Goal: Contribute content: Contribute content

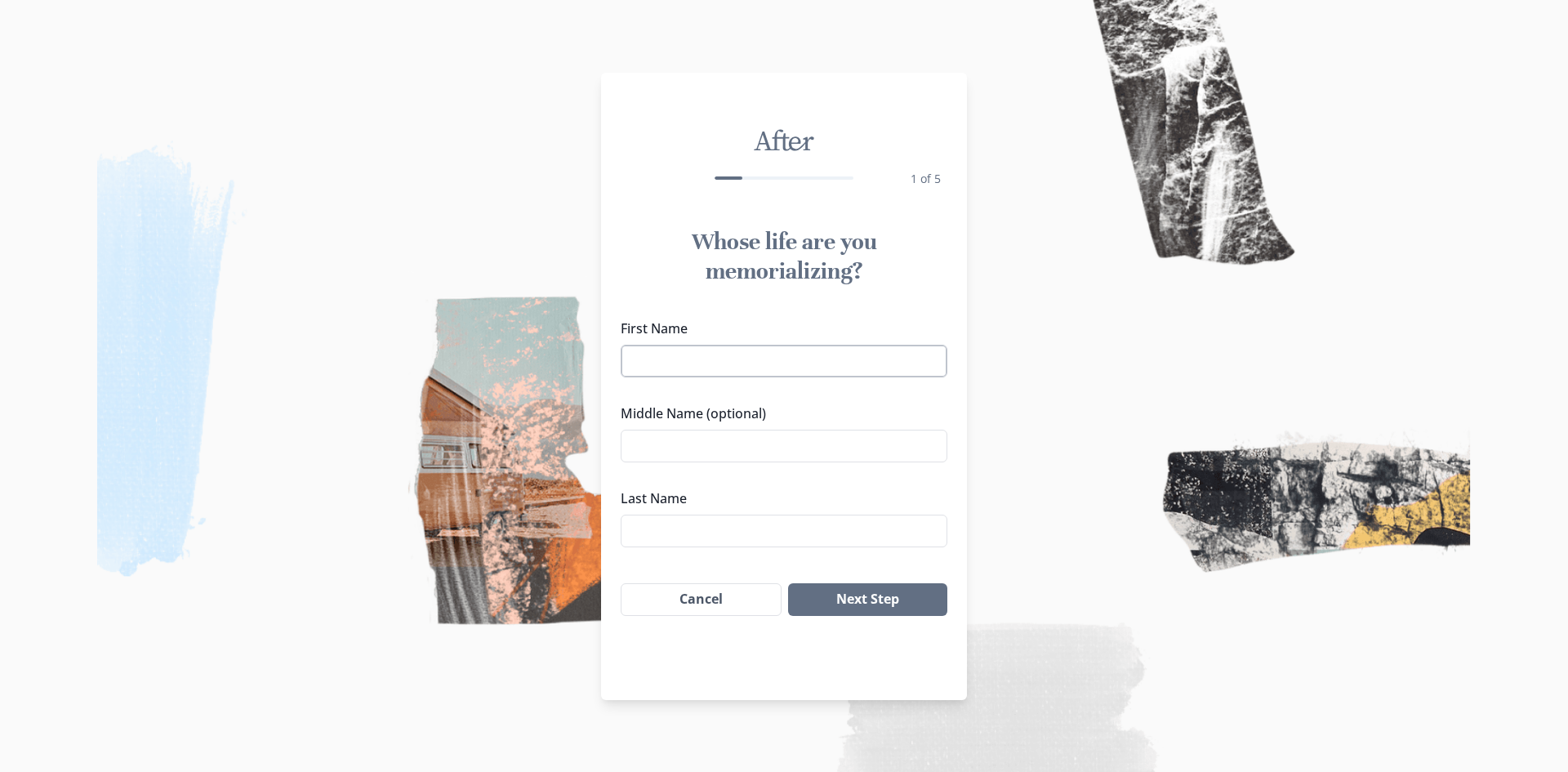
click at [701, 358] on input "First Name" at bounding box center [784, 360] width 327 height 32
type input "[PERSON_NAME]"
click at [788, 583] on button "Next Step" at bounding box center [867, 599] width 160 height 32
type input "Childress"
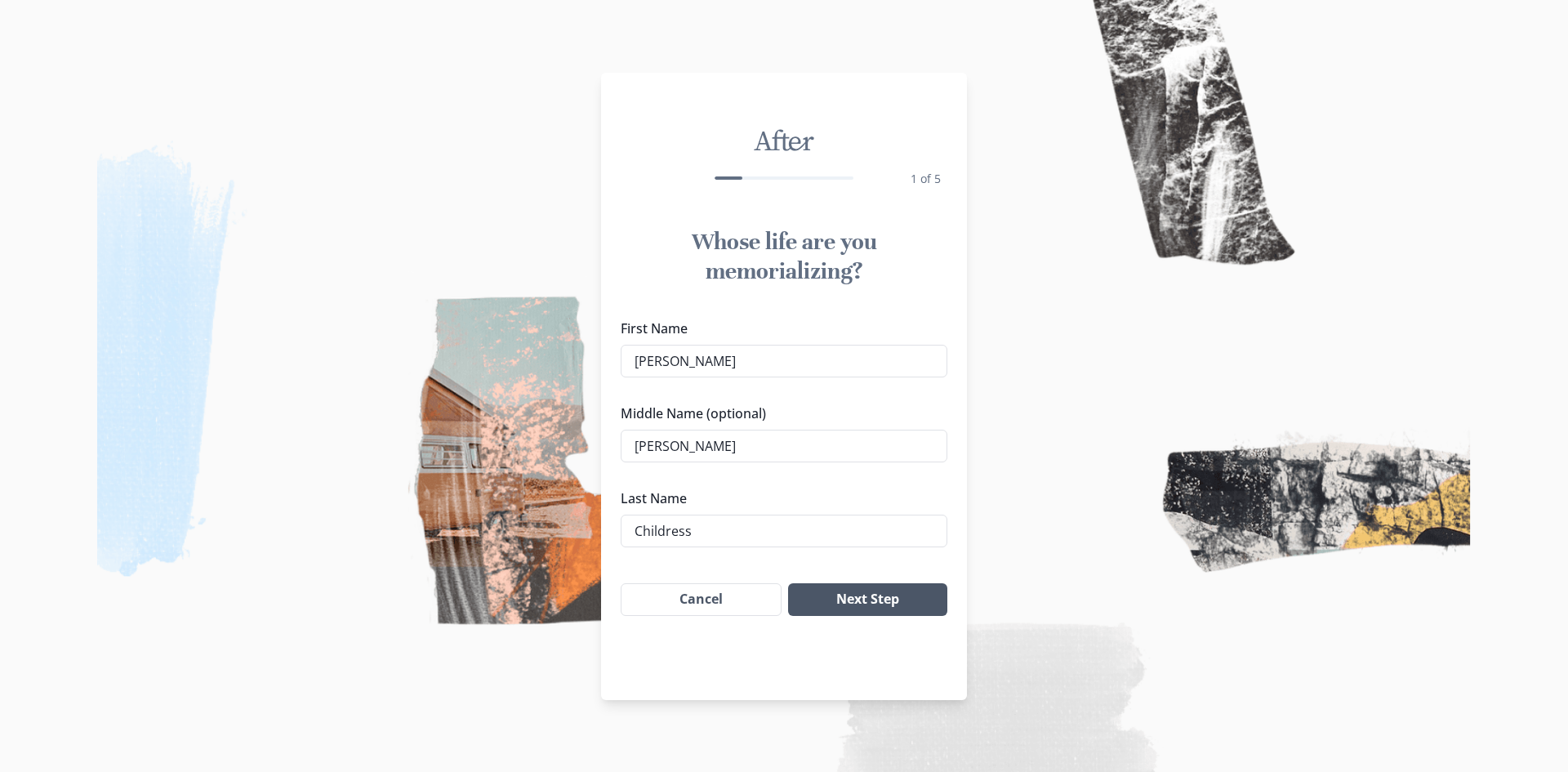
click at [860, 606] on button "Next Step" at bounding box center [867, 599] width 160 height 32
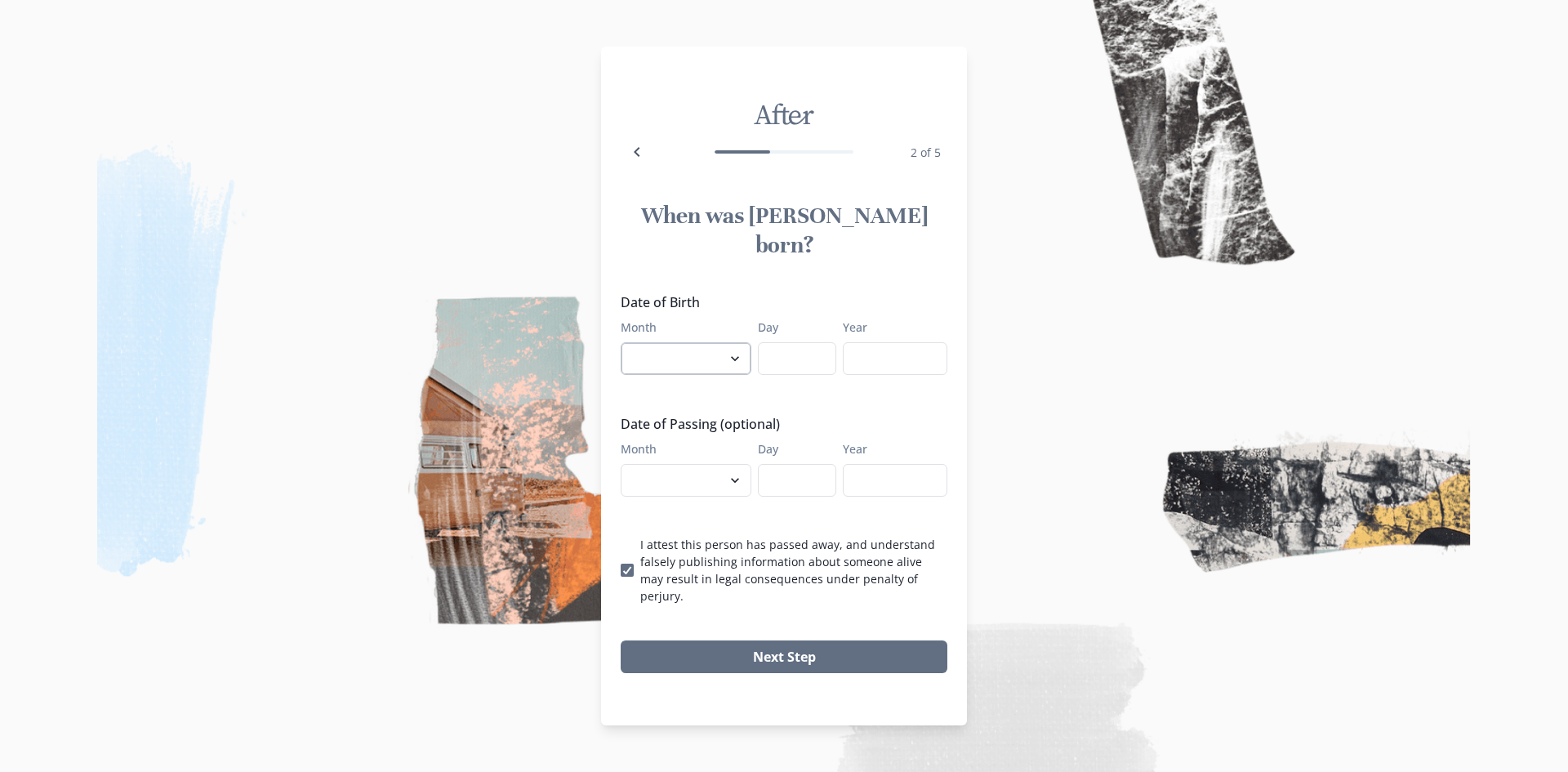
click at [733, 355] on select "January February March April May June July August September October November De…" at bounding box center [686, 358] width 131 height 32
select select "4"
click at [621, 342] on select "January February March April May June July August September October November De…" at bounding box center [686, 358] width 131 height 32
click at [796, 349] on input "Day" at bounding box center [798, 358] width 78 height 32
type input "1"
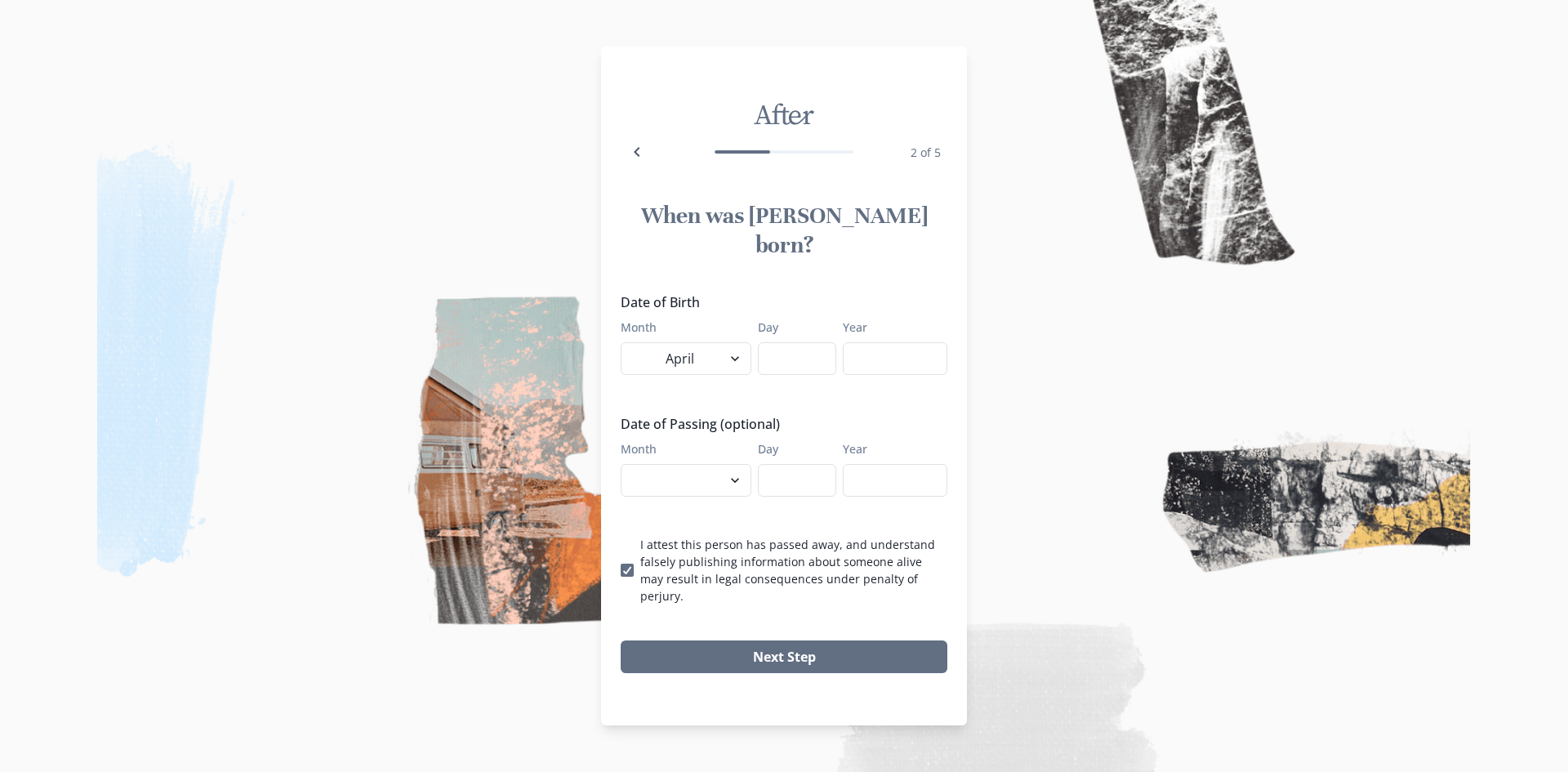
type input "1"
type input "20"
click at [891, 344] on input "Year" at bounding box center [895, 358] width 105 height 32
type input "1985"
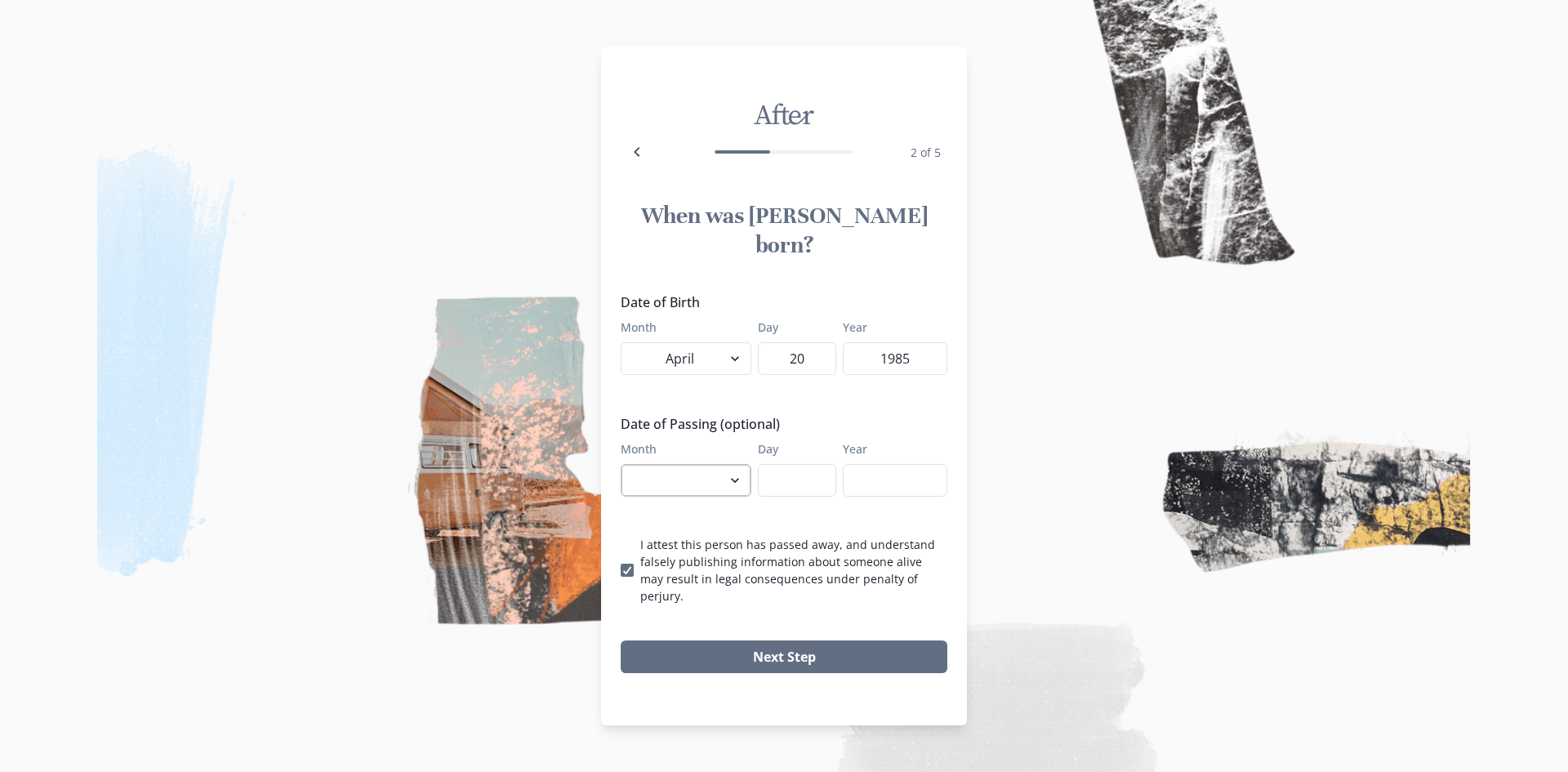
click at [732, 477] on select "January February March April May June July August September October November De…" at bounding box center [686, 479] width 131 height 32
select select "10"
click at [621, 464] on select "January February March April May June July August September October November De…" at bounding box center [686, 479] width 131 height 32
click at [780, 474] on input "Day" at bounding box center [798, 479] width 78 height 32
type input "2"
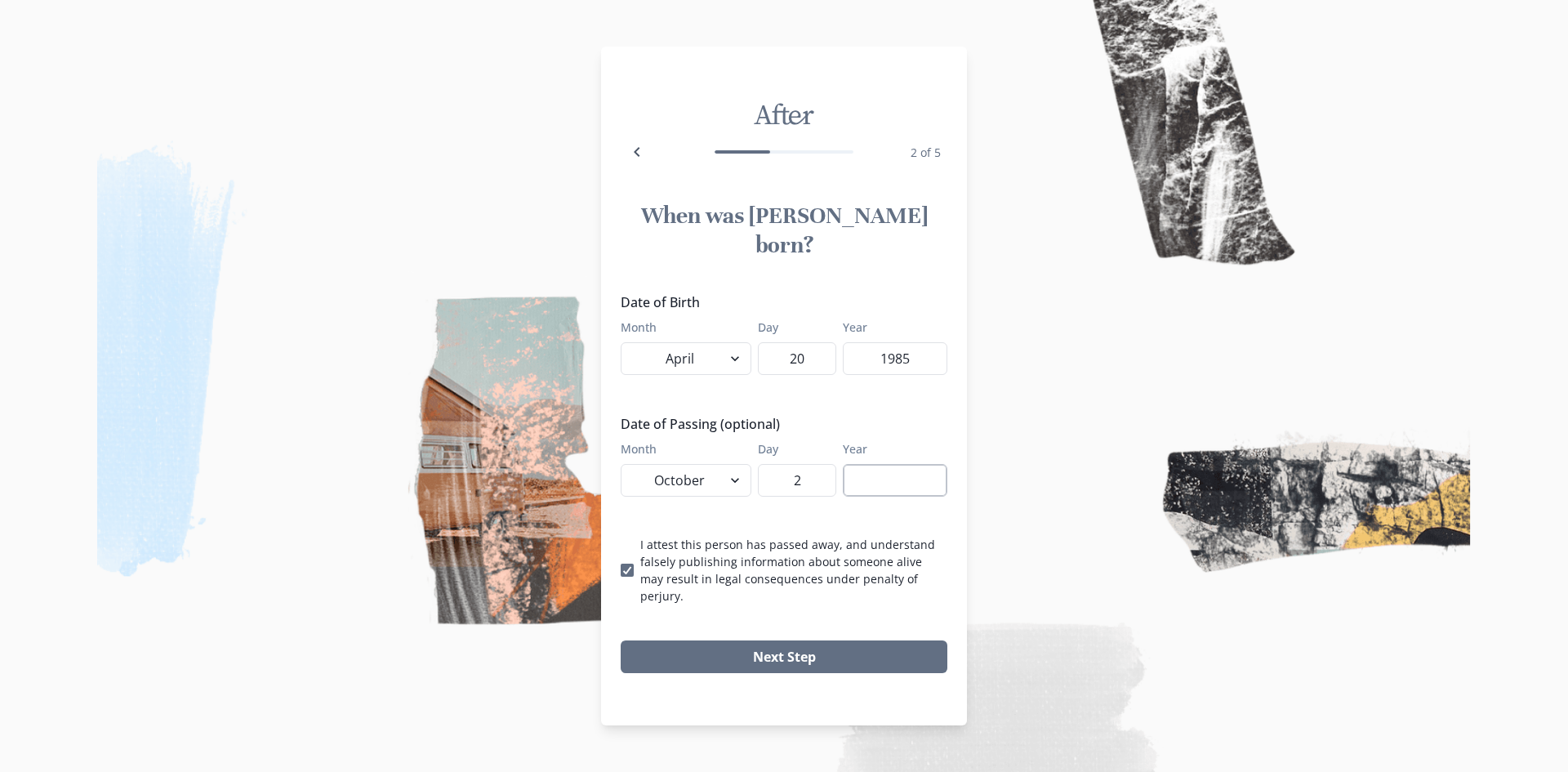
click at [873, 466] on input "Year" at bounding box center [895, 479] width 105 height 32
type input "2025"
click at [730, 640] on button "Next Step" at bounding box center [784, 656] width 327 height 32
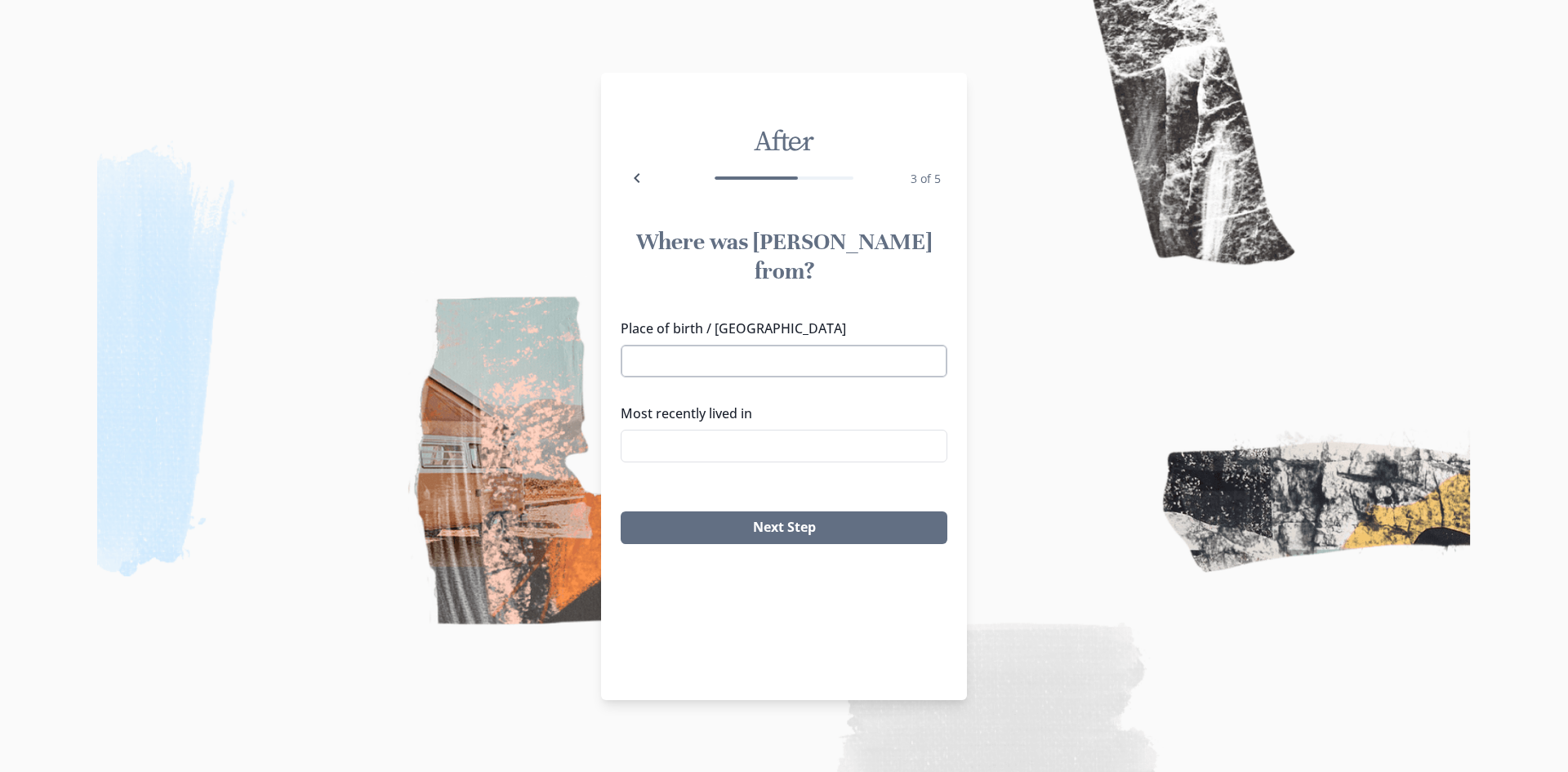
click at [701, 344] on input "Place of birth / [GEOGRAPHIC_DATA]" at bounding box center [784, 360] width 327 height 32
click at [705, 362] on li "[GEOGRAPHIC_DATA], [GEOGRAPHIC_DATA]" at bounding box center [784, 362] width 325 height 26
type input "[GEOGRAPHIC_DATA], [GEOGRAPHIC_DATA]"
click at [707, 430] on input "Most recently lived in" at bounding box center [784, 445] width 327 height 32
click at [699, 448] on li "[GEOGRAPHIC_DATA], [GEOGRAPHIC_DATA]" at bounding box center [784, 447] width 323 height 26
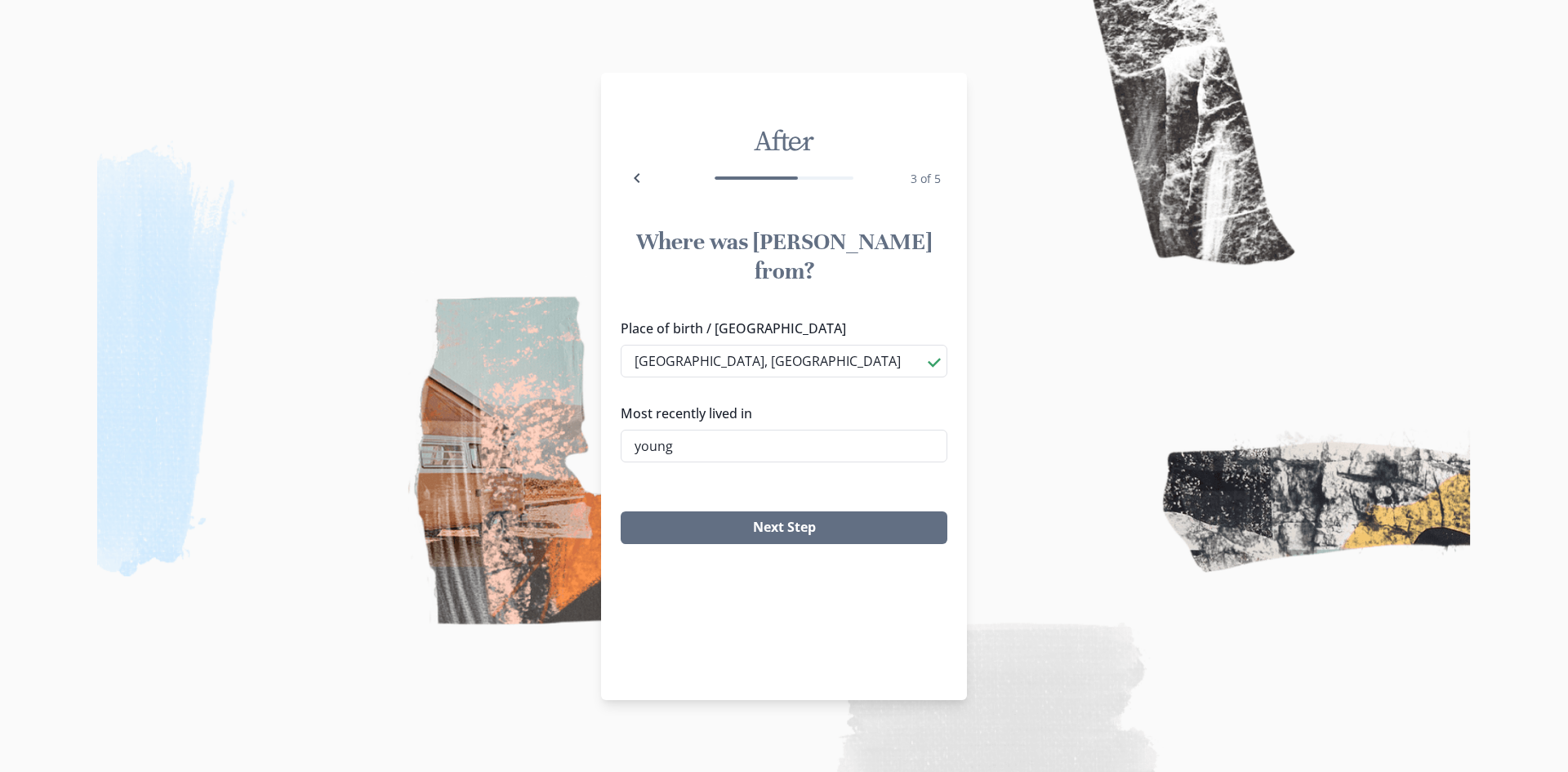
type input "[GEOGRAPHIC_DATA], [GEOGRAPHIC_DATA]"
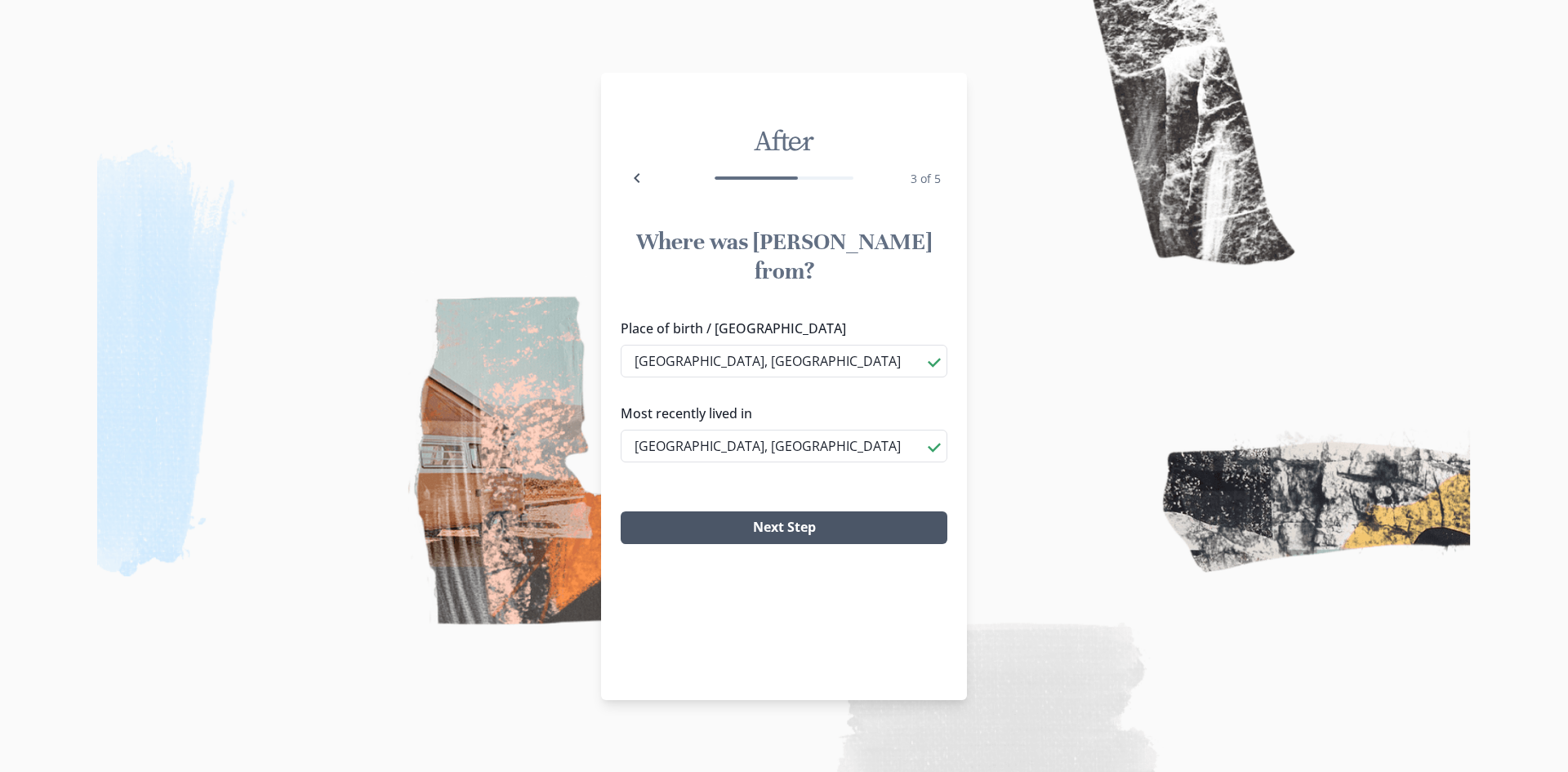
click at [768, 511] on button "Next Step" at bounding box center [784, 527] width 327 height 32
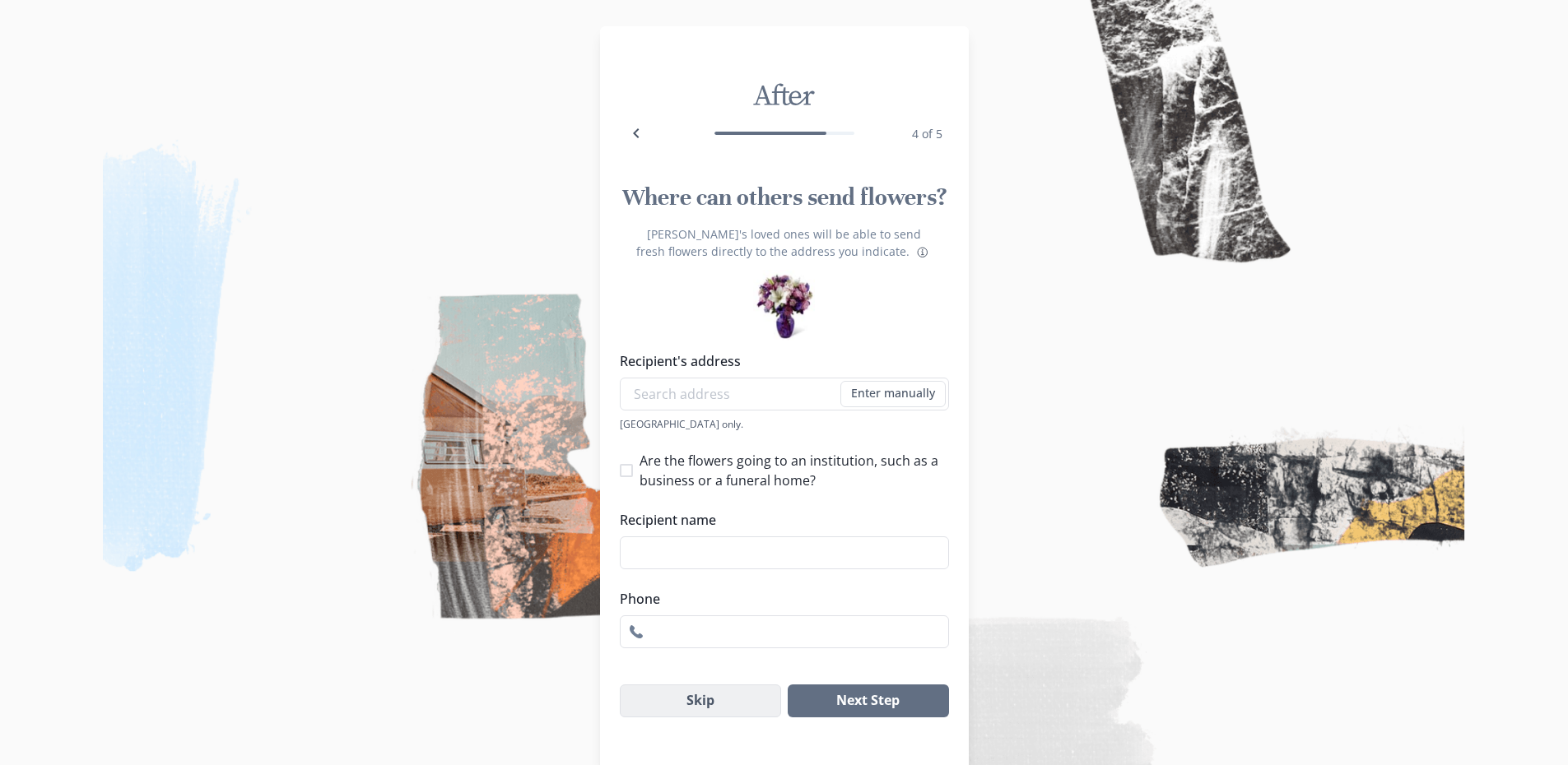
click at [698, 717] on button "Skip" at bounding box center [701, 701] width 163 height 32
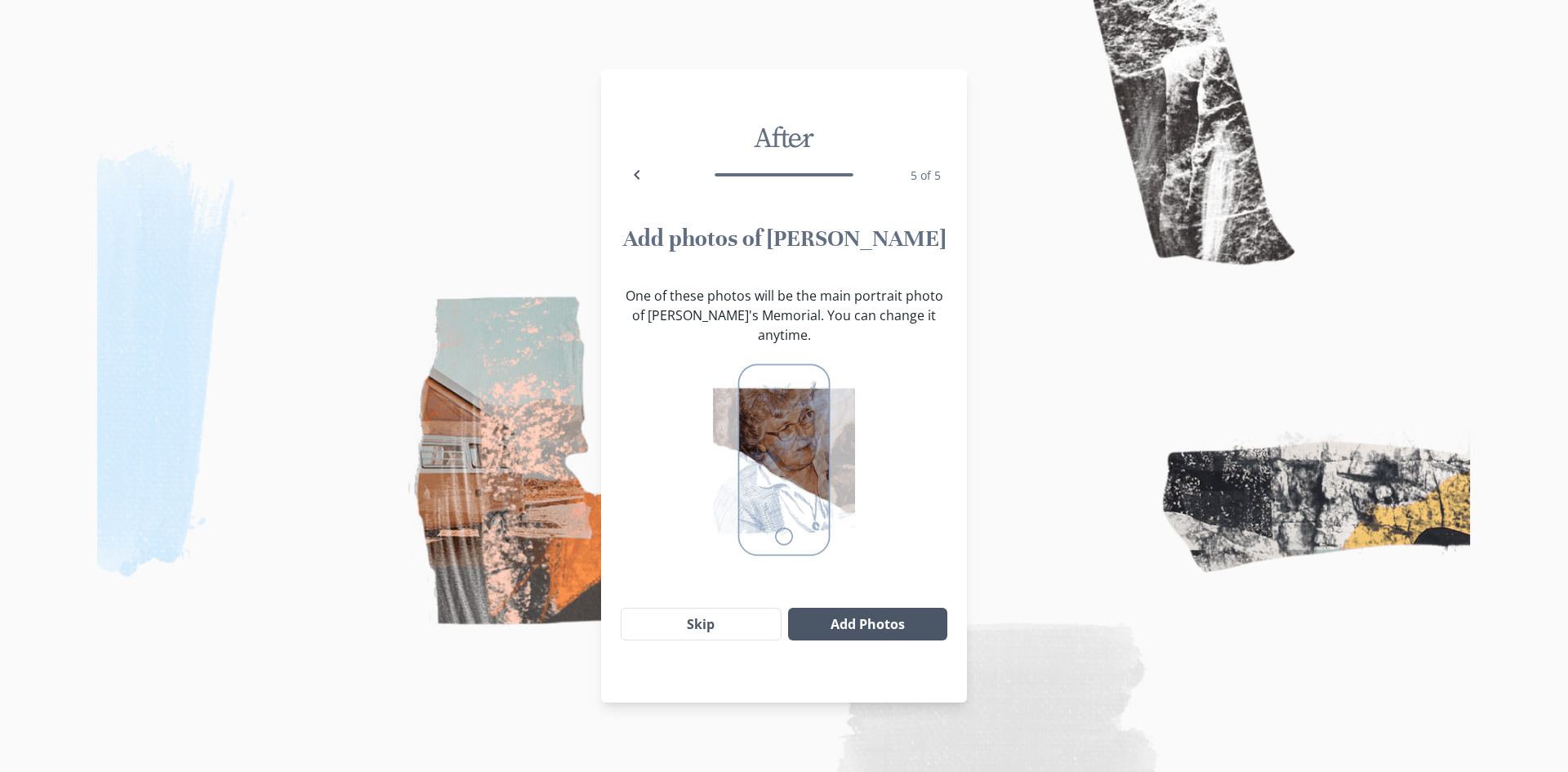
click at [810, 607] on button "Add Photos" at bounding box center [867, 623] width 160 height 32
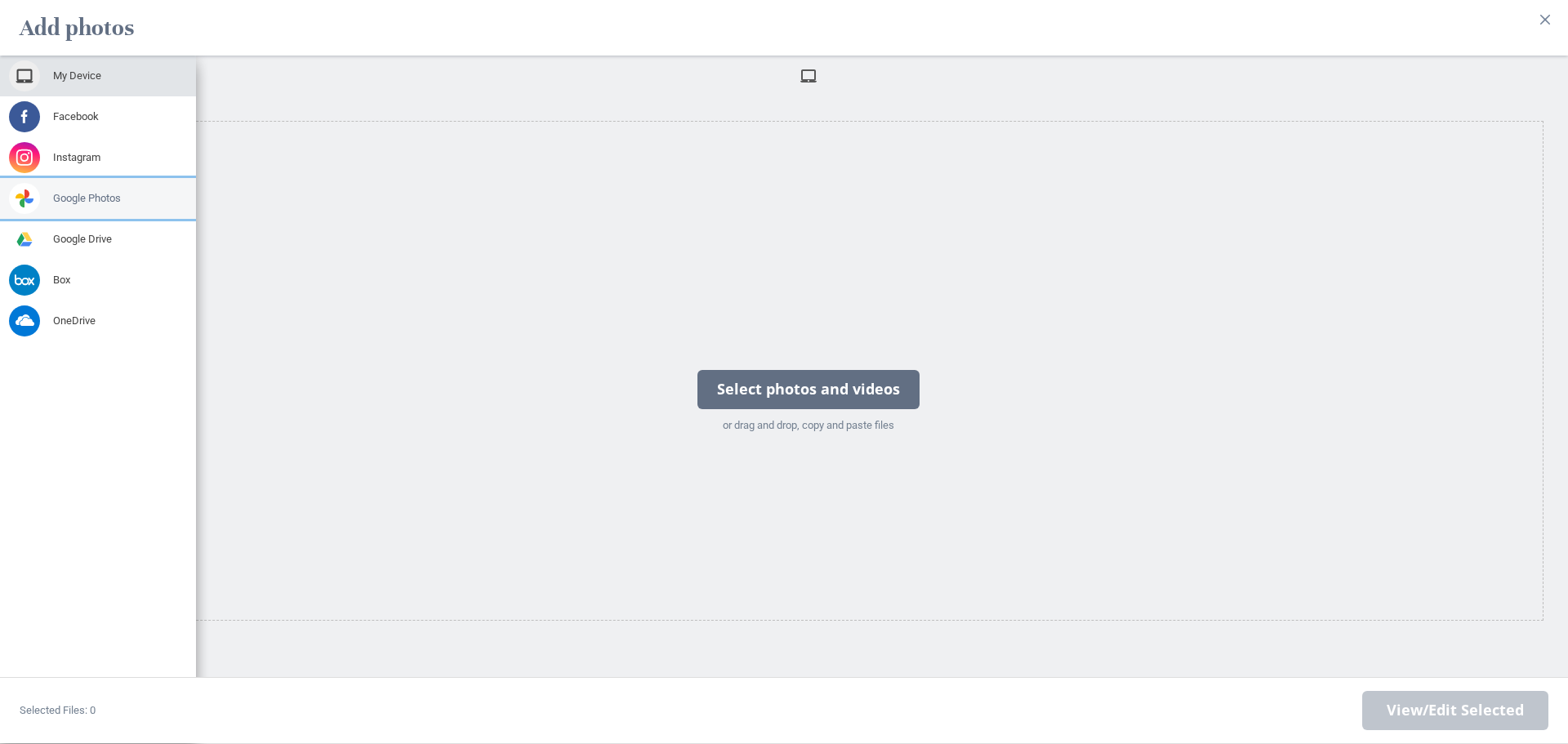
click at [24, 211] on span at bounding box center [24, 199] width 31 height 31
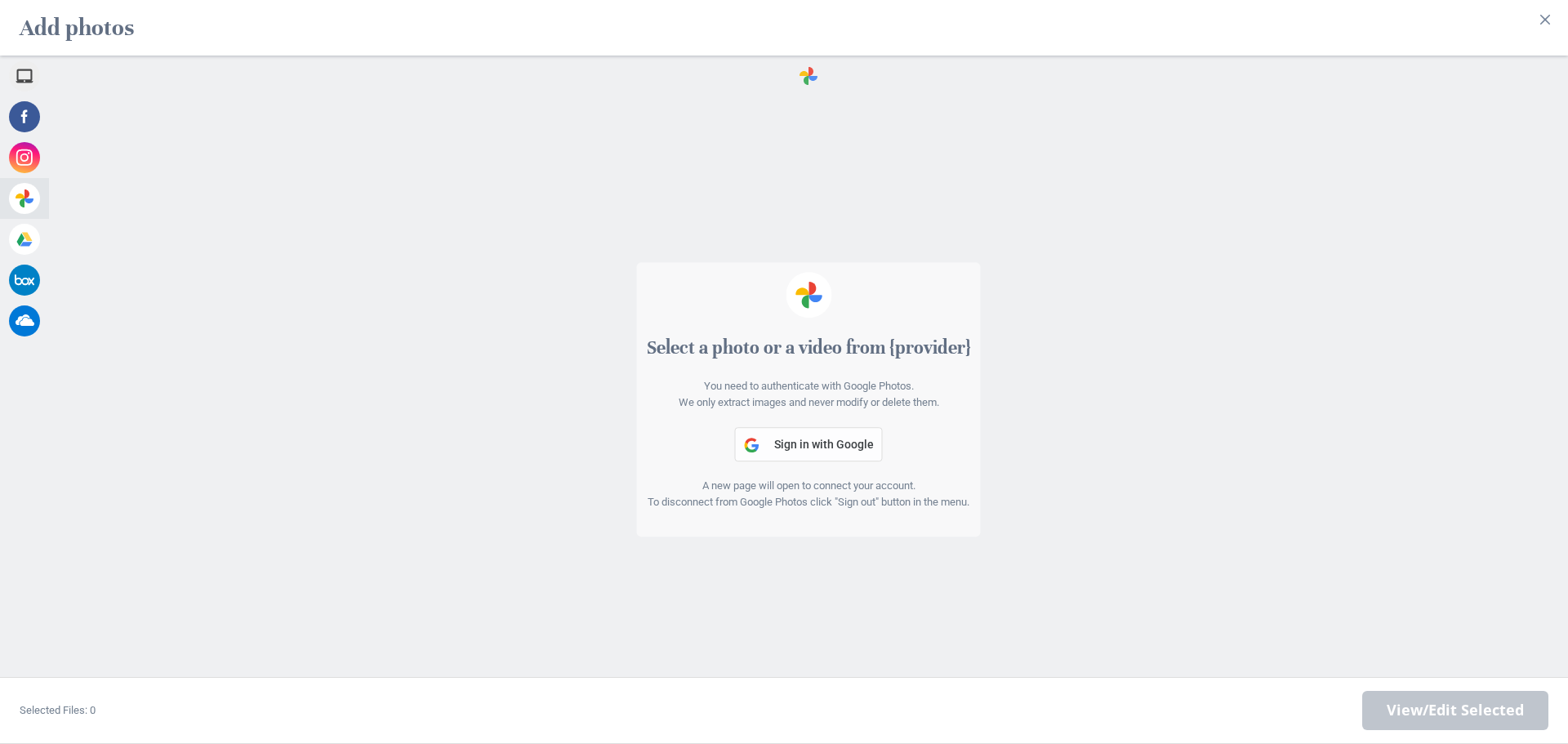
click at [791, 445] on span "Sign in with Google" at bounding box center [824, 443] width 99 height 13
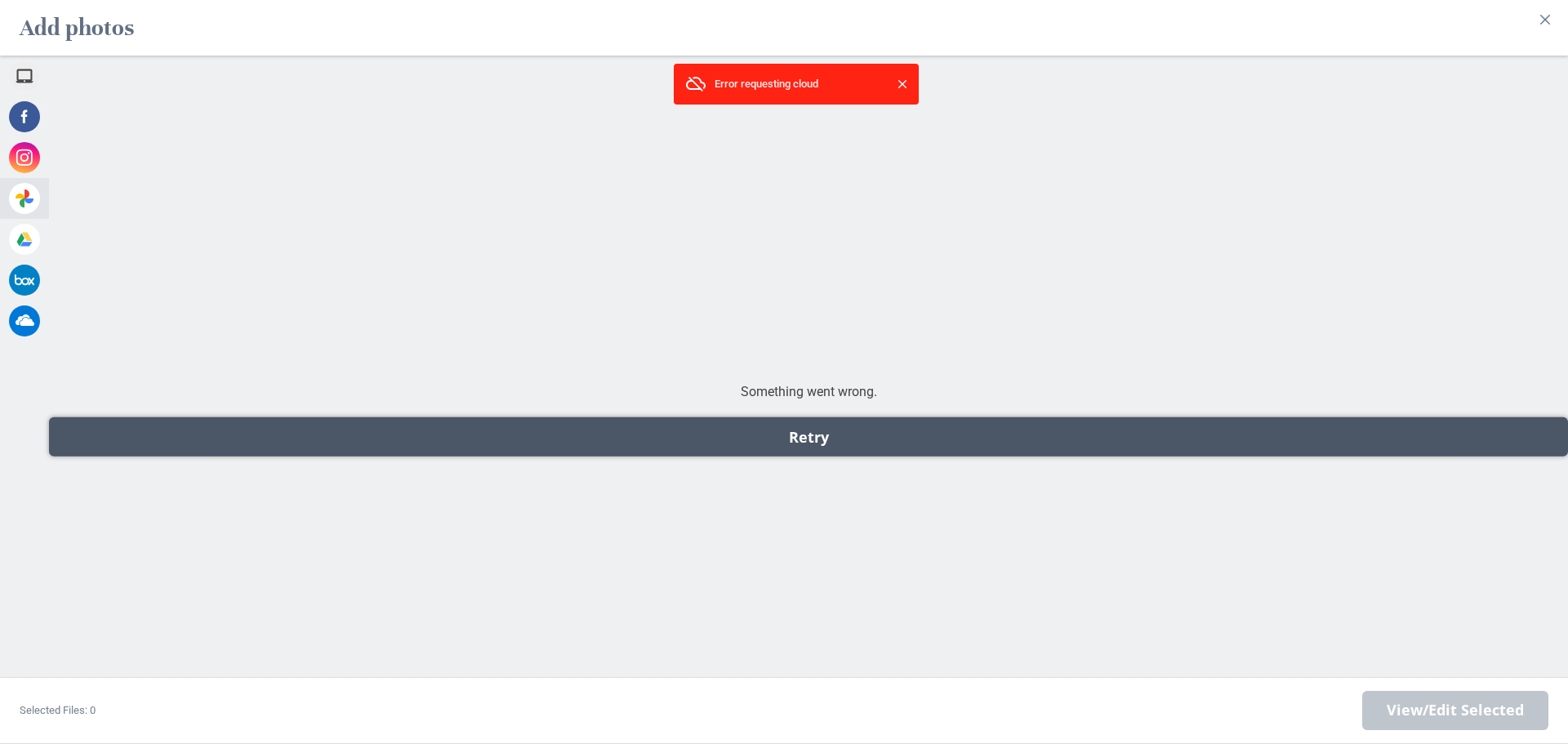
click at [725, 418] on div "Retry" at bounding box center [808, 436] width 1519 height 39
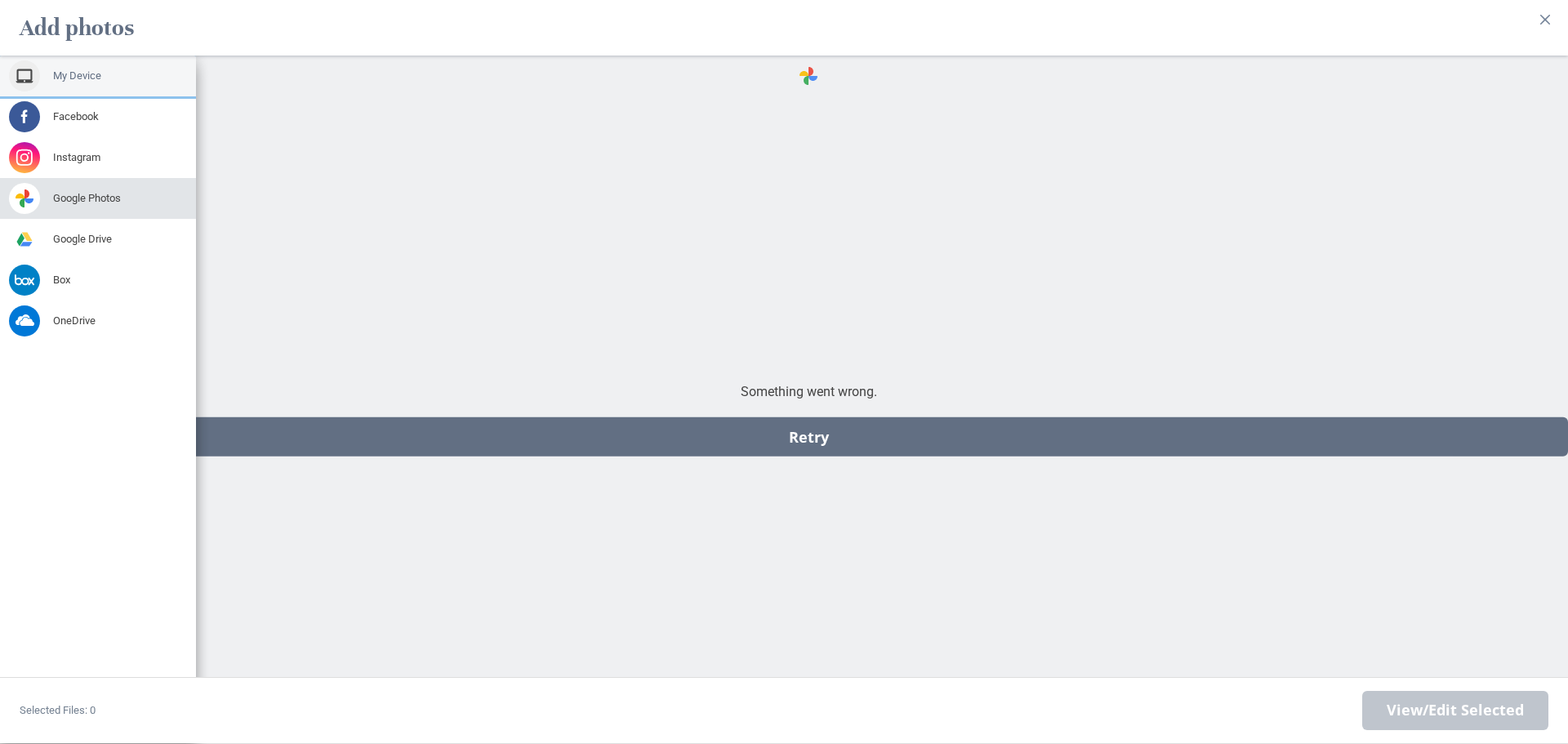
click at [64, 74] on span "My Device" at bounding box center [77, 76] width 48 height 15
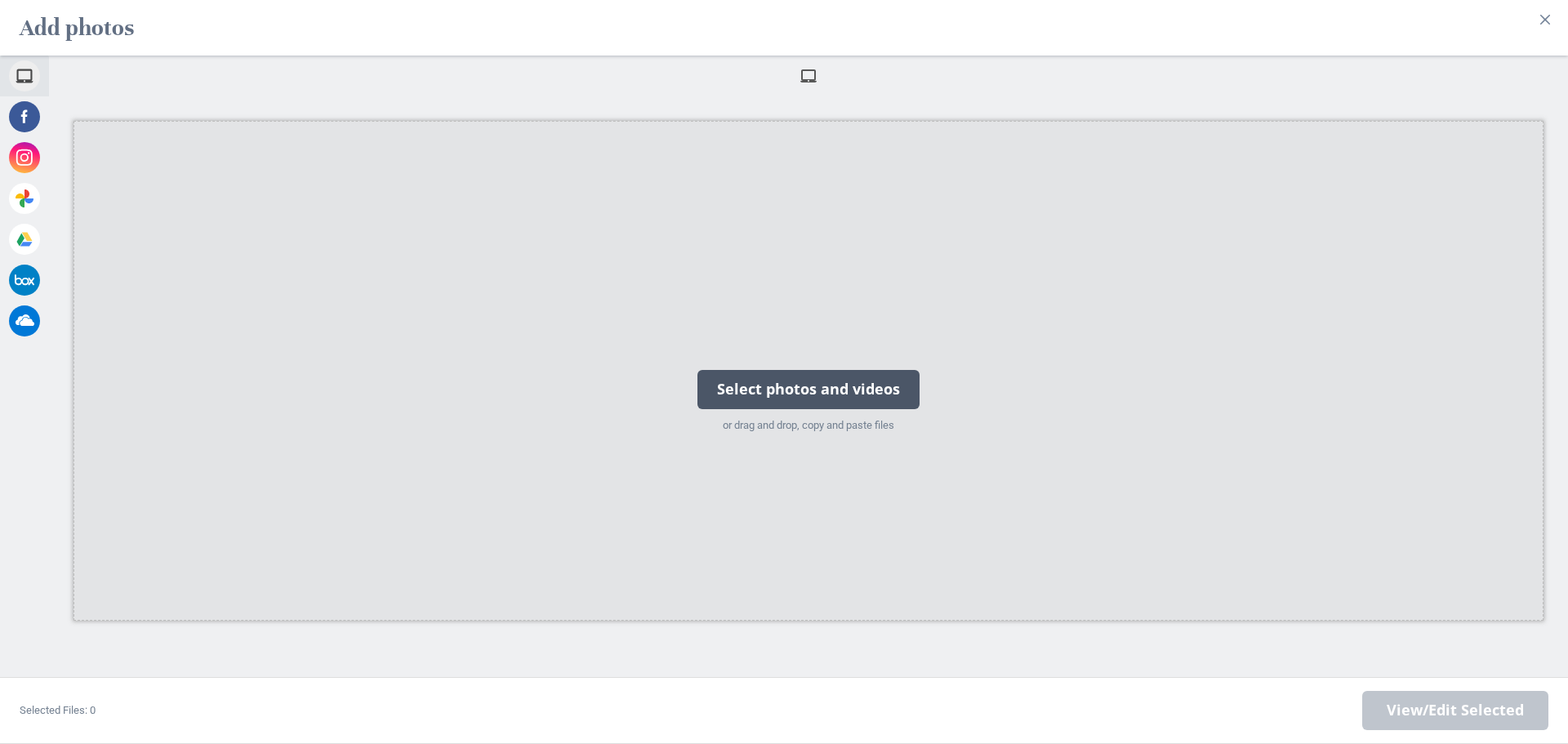
click at [864, 406] on div "Select photos and videos" at bounding box center [808, 389] width 222 height 39
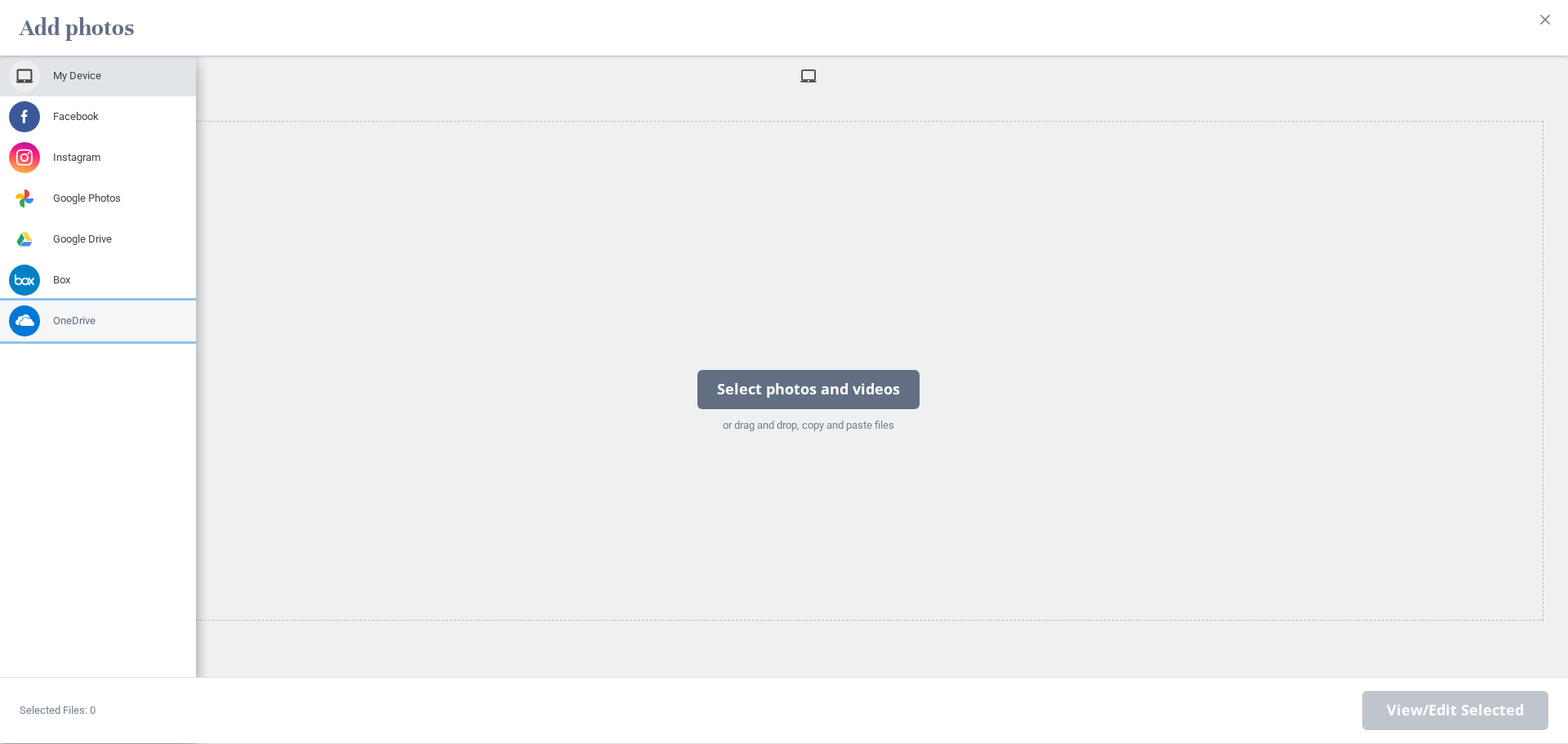
click at [23, 320] on span at bounding box center [24, 321] width 31 height 31
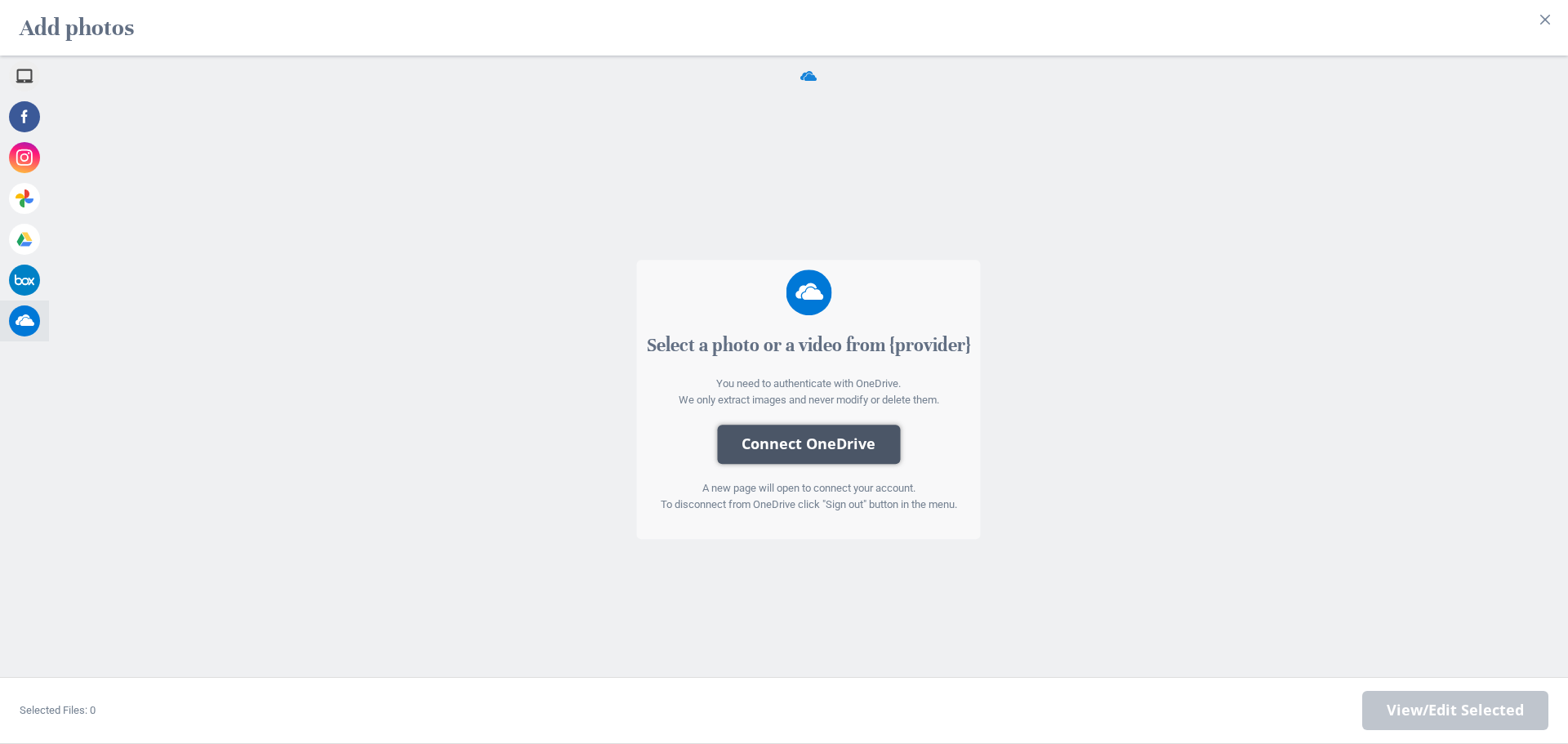
click at [790, 431] on button "Connect OneDrive" at bounding box center [809, 443] width 183 height 39
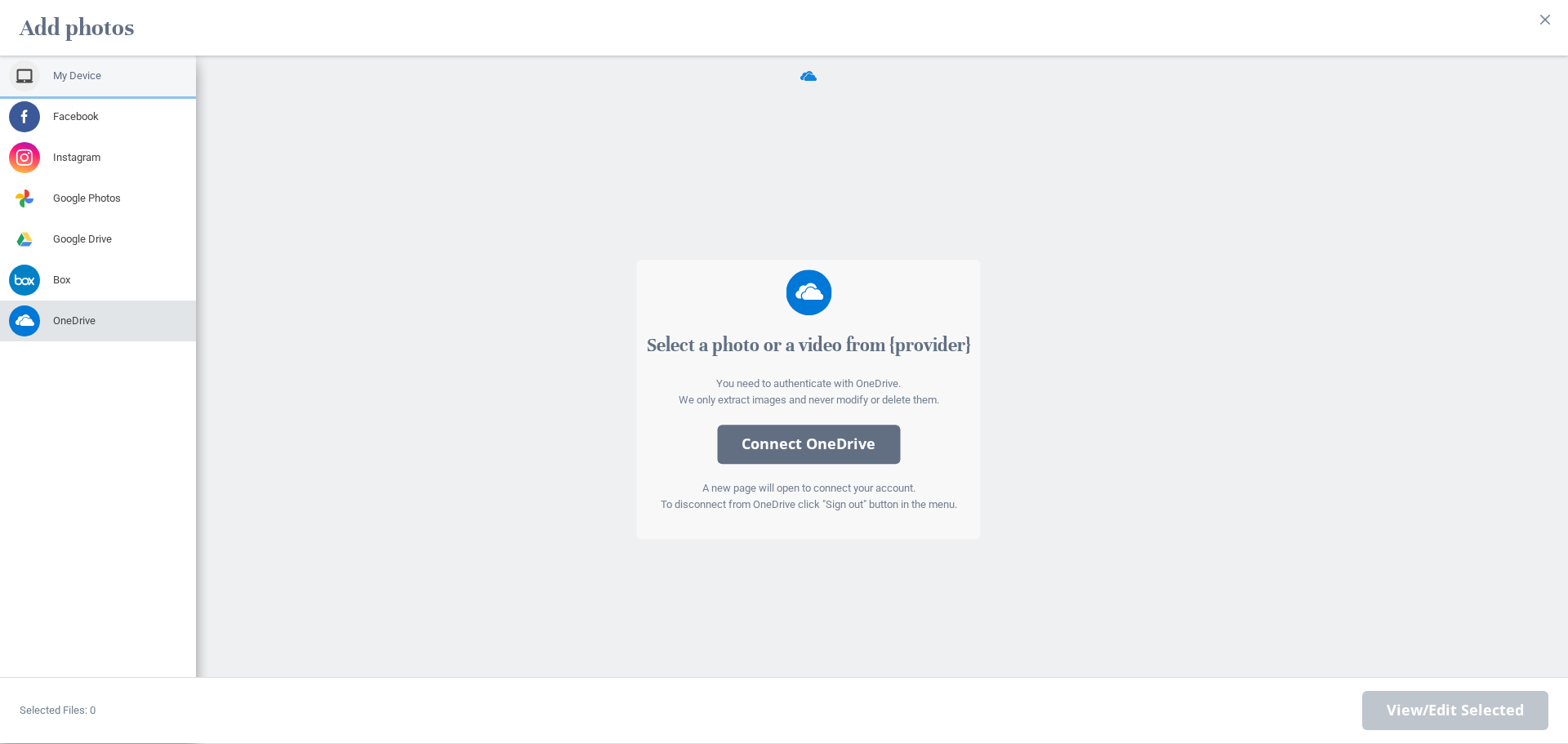
click at [26, 75] on span at bounding box center [24, 76] width 31 height 31
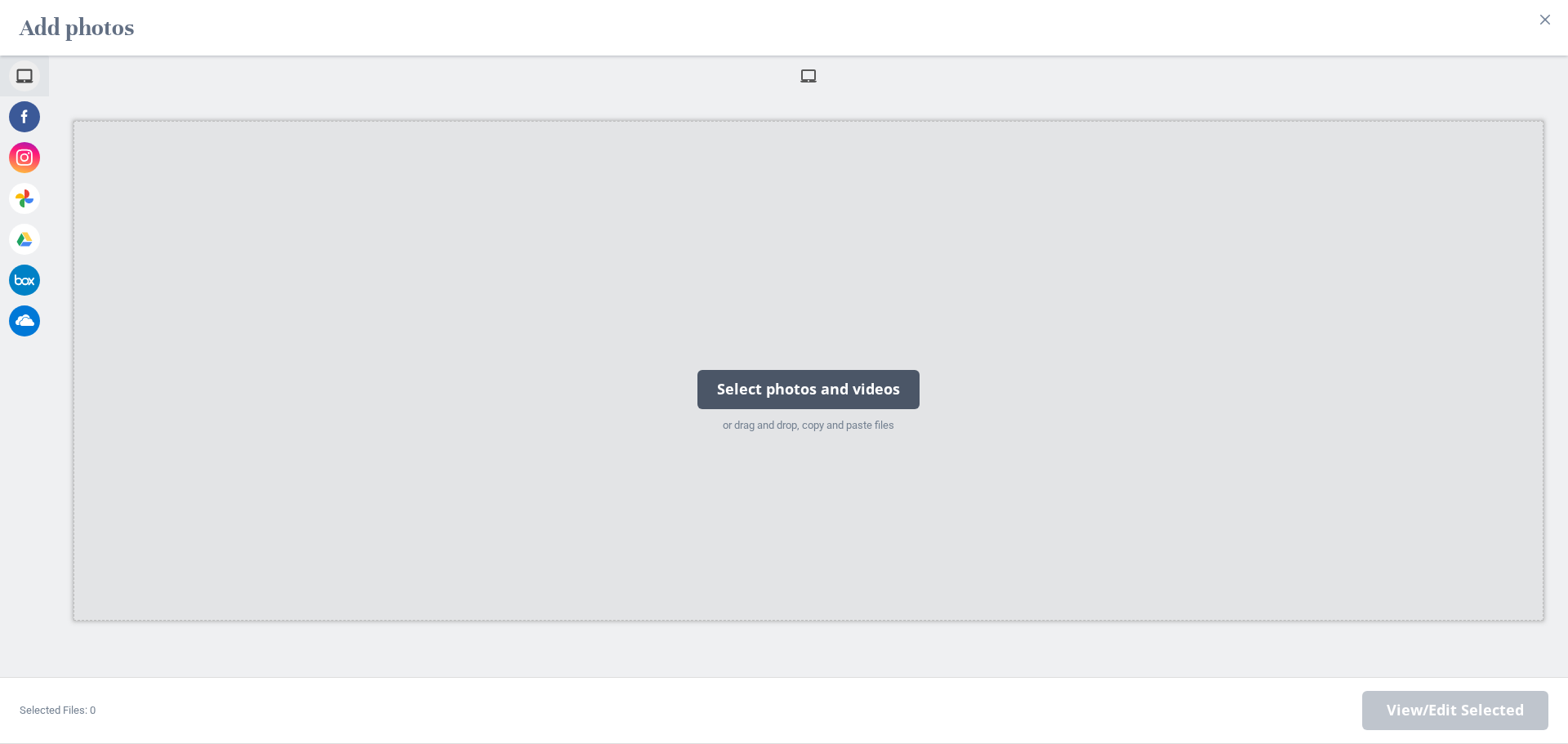
click at [848, 383] on div "Select photos and videos" at bounding box center [808, 389] width 222 height 39
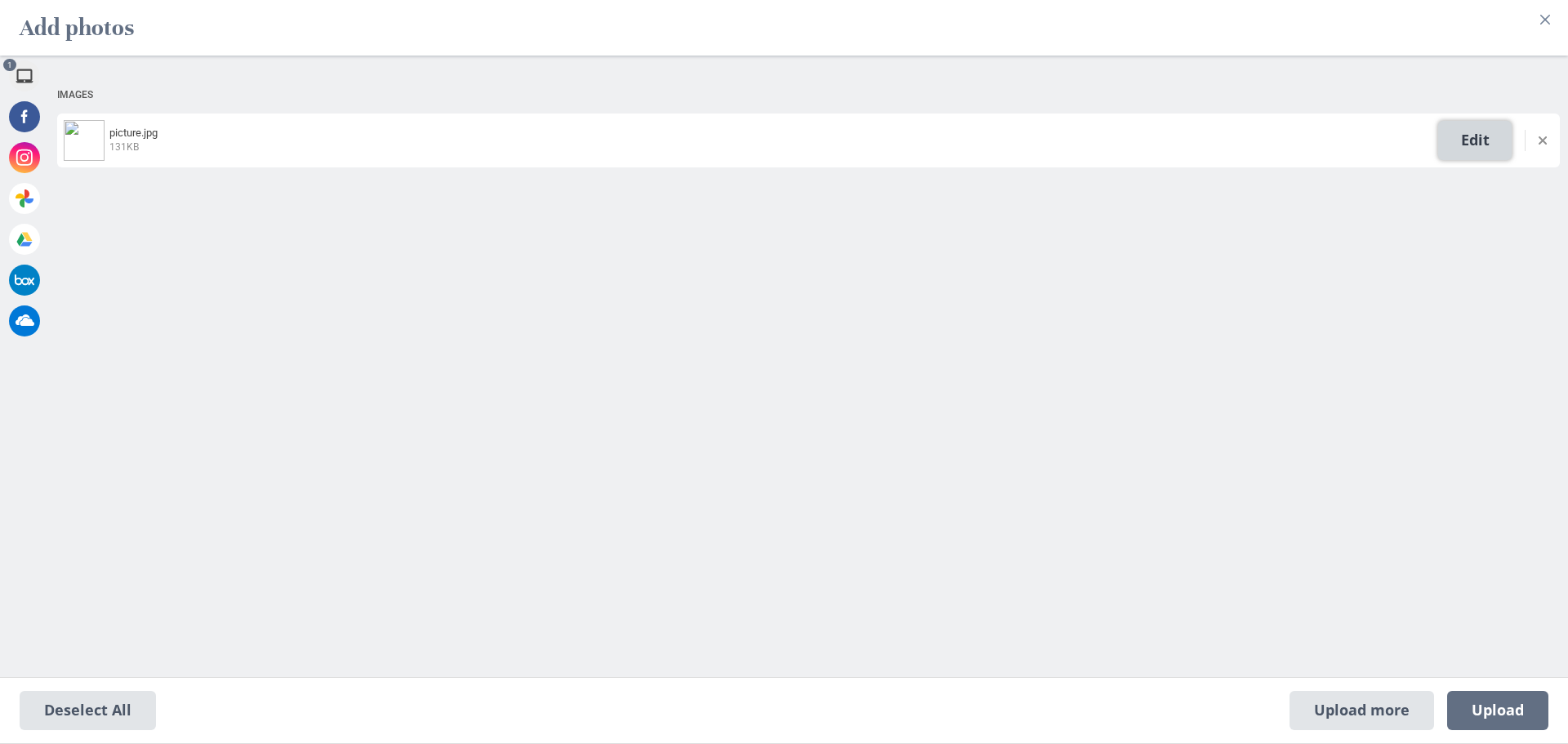
click at [1482, 151] on span "Edit" at bounding box center [1475, 140] width 73 height 39
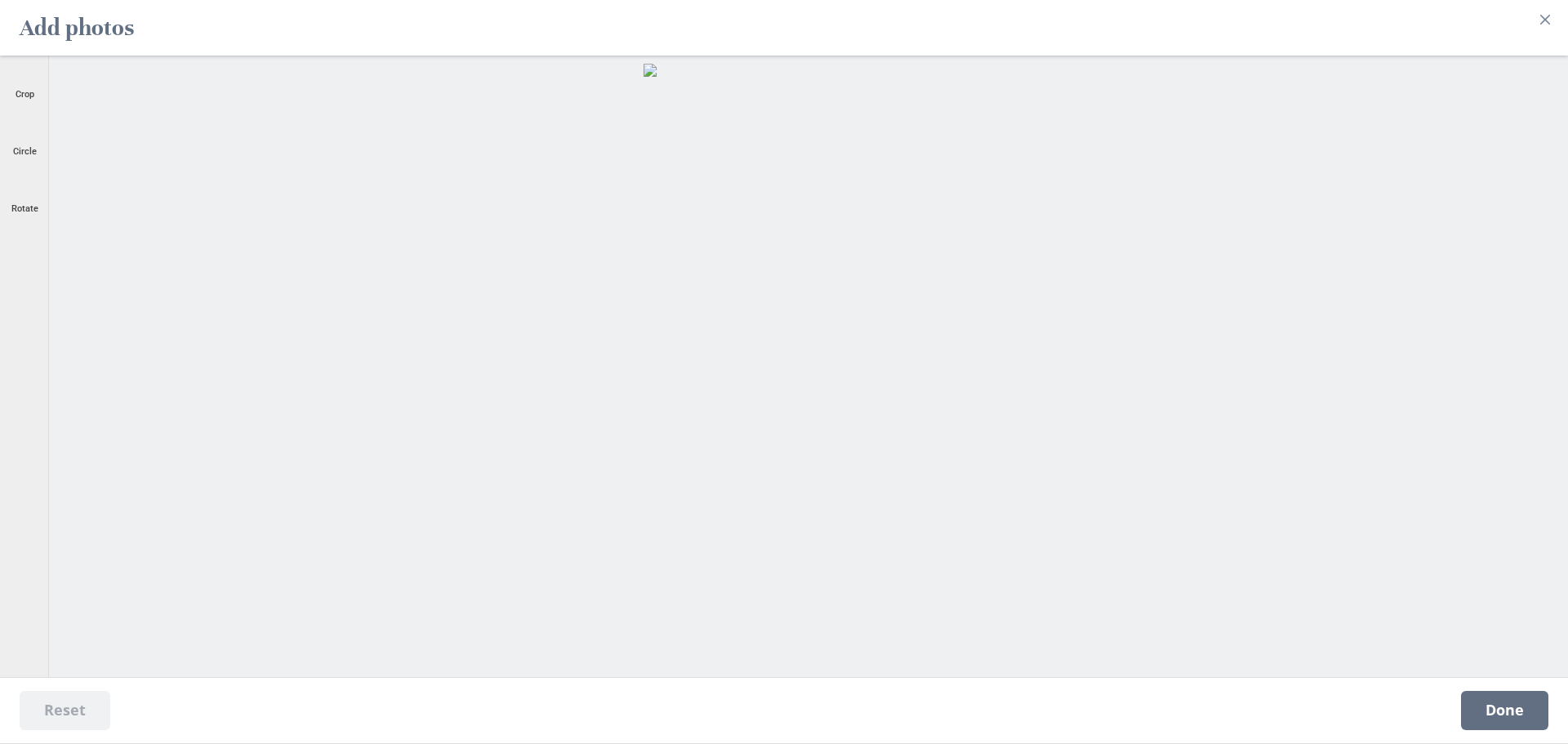
click at [838, 494] on div at bounding box center [809, 356] width 1503 height 586
click at [5, 78] on div "Crop" at bounding box center [24, 84] width 41 height 41
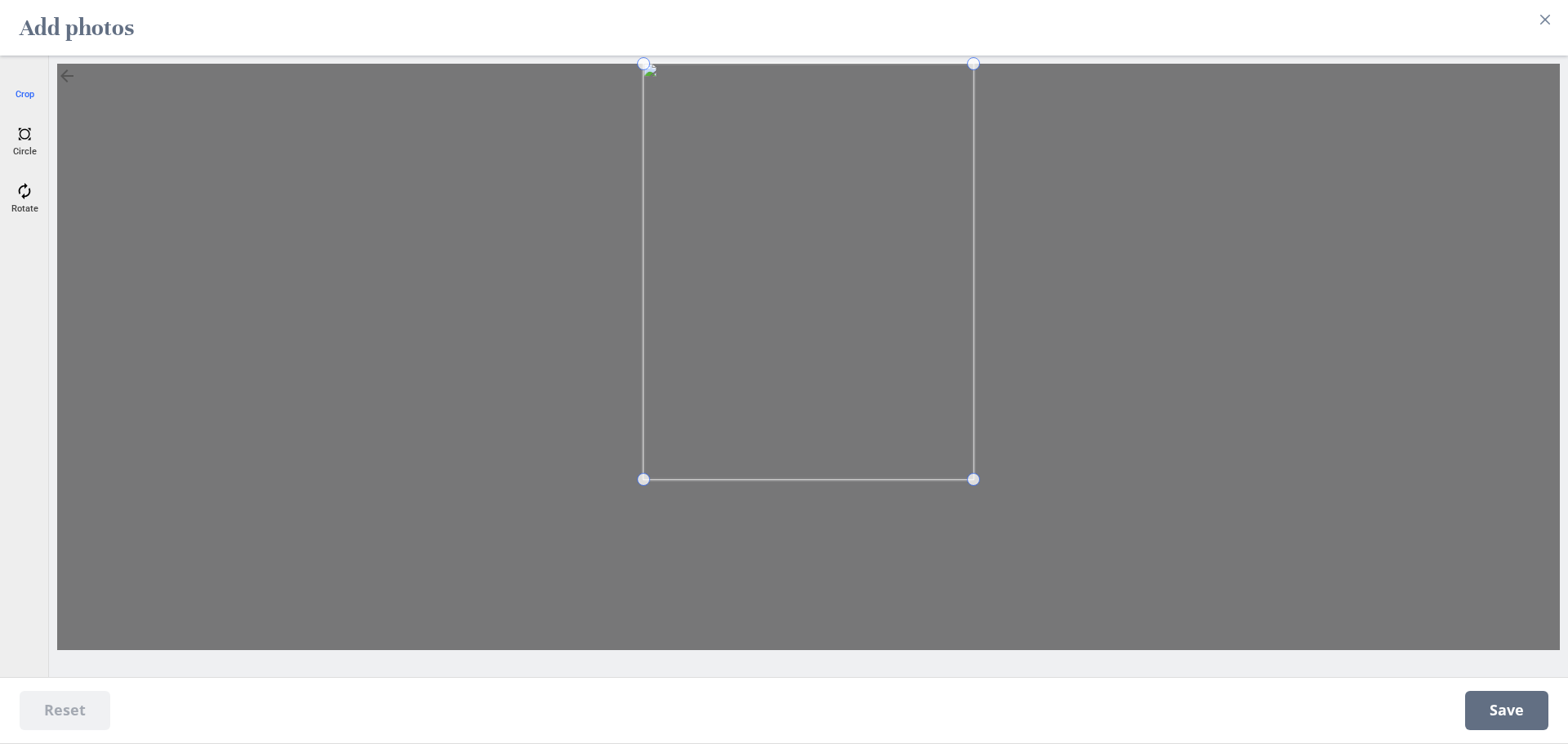
click at [1013, 484] on div at bounding box center [809, 356] width 1503 height 586
click at [631, 180] on div at bounding box center [809, 356] width 1503 height 586
click at [1486, 717] on span "Save" at bounding box center [1507, 710] width 84 height 39
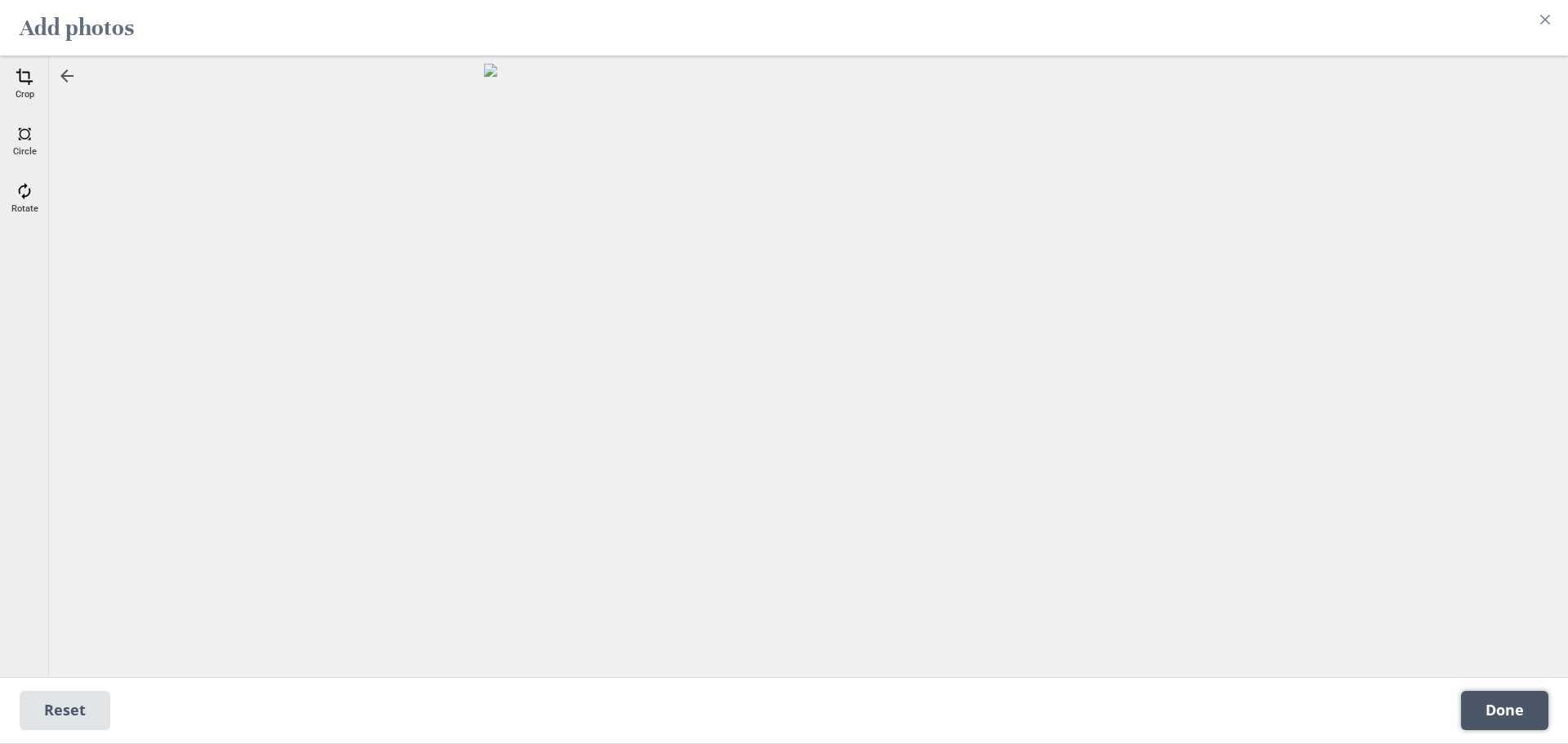
click at [1486, 692] on span "Done" at bounding box center [1504, 710] width 87 height 39
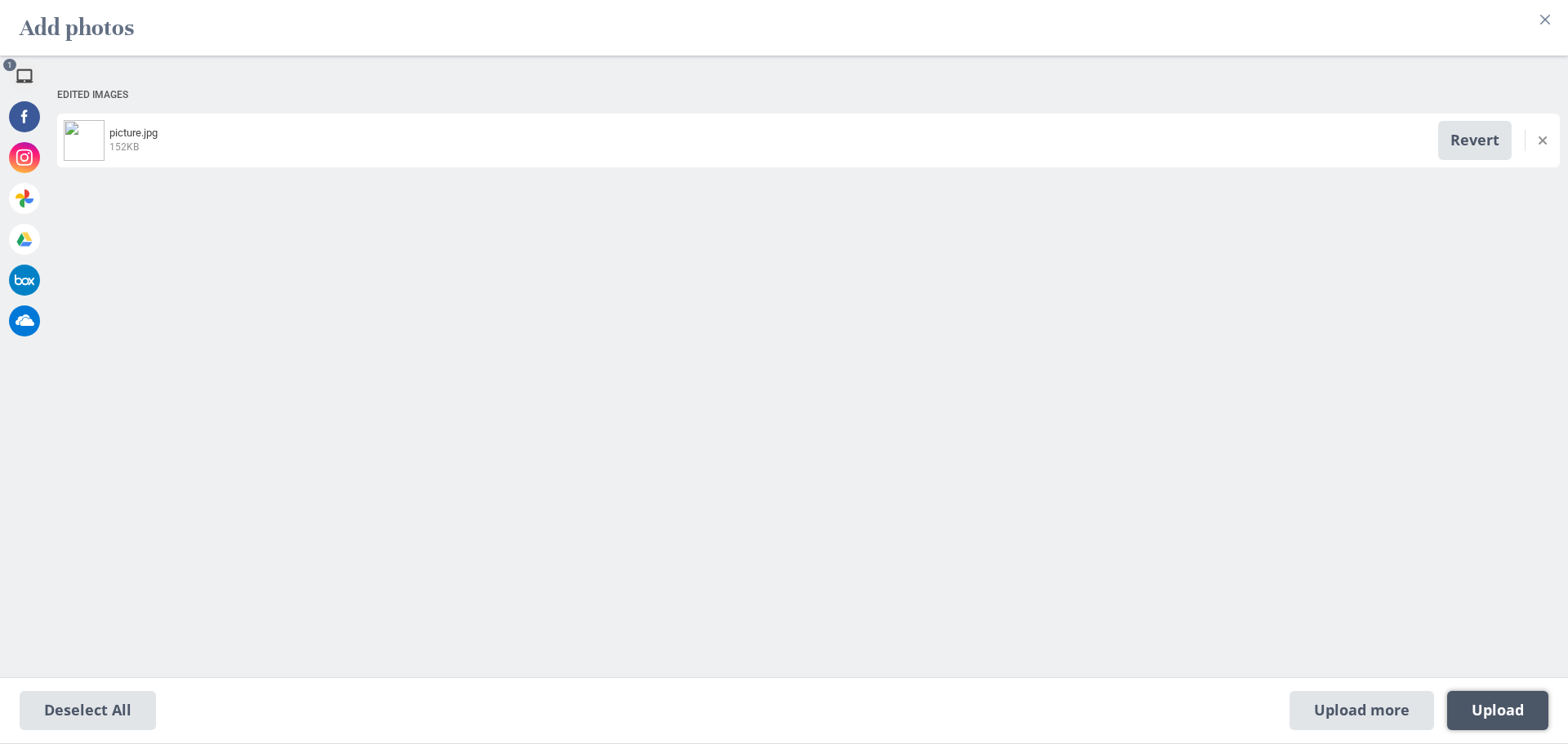
click at [1477, 704] on span "Upload 1" at bounding box center [1498, 710] width 52 height 18
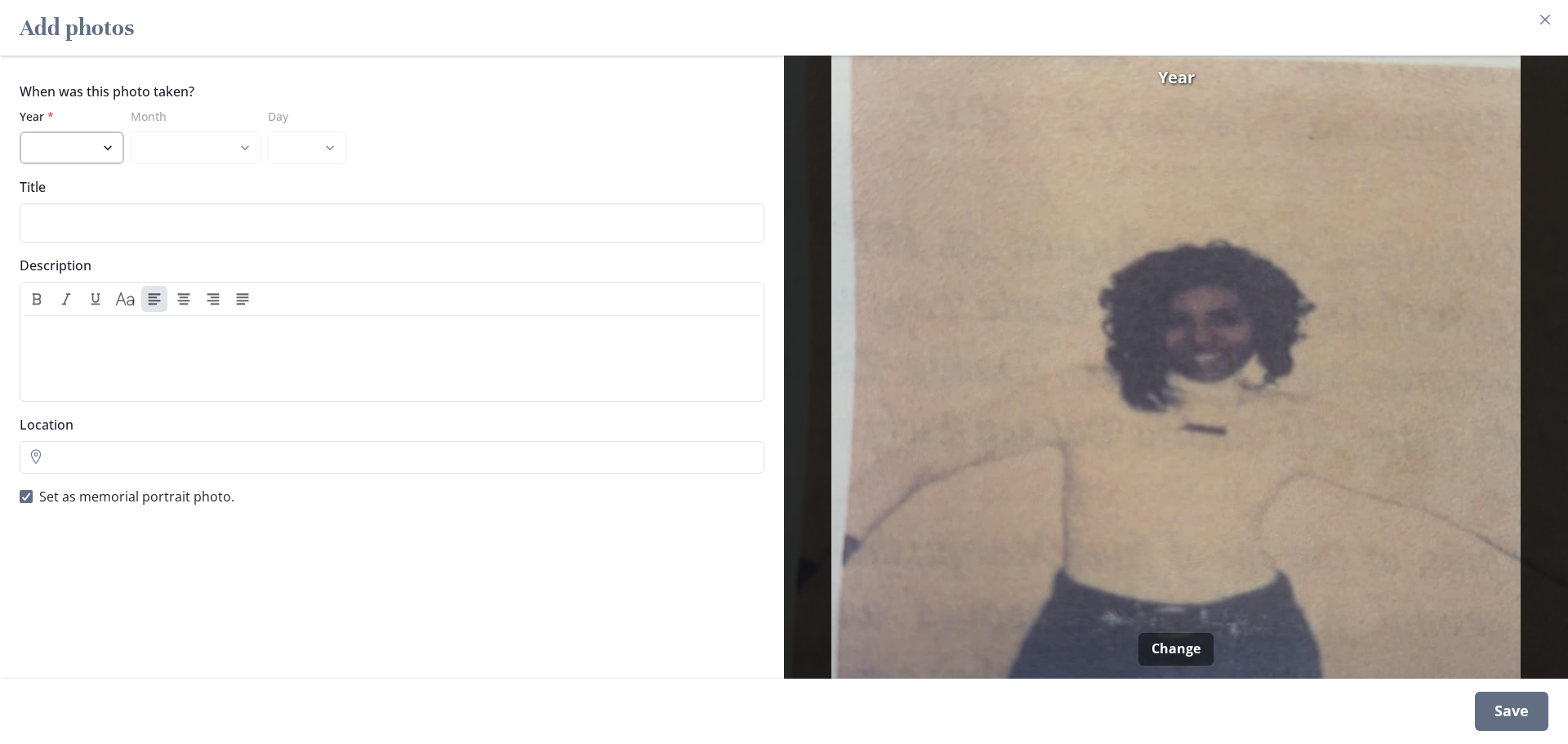
click at [106, 151] on select "2025 2024 2023 2022 2021 2020 2019 2018 2017 2016 2015 2014 2013 2012 2011 2010…" at bounding box center [71, 147] width 105 height 32
click at [115, 161] on select "2025 2024 2023 2022 2021 2020 2019 2018 2017 2016 2015 2014 2013 2012 2011 2010…" at bounding box center [71, 147] width 105 height 32
select select "1999"
click at [19, 132] on select "2025 2024 2023 2022 2021 2020 2019 2018 2017 2016 2015 2014 2013 2012 2011 2010…" at bounding box center [71, 147] width 105 height 32
click at [206, 158] on select "January February March April May June July August September October November De…" at bounding box center [196, 147] width 131 height 32
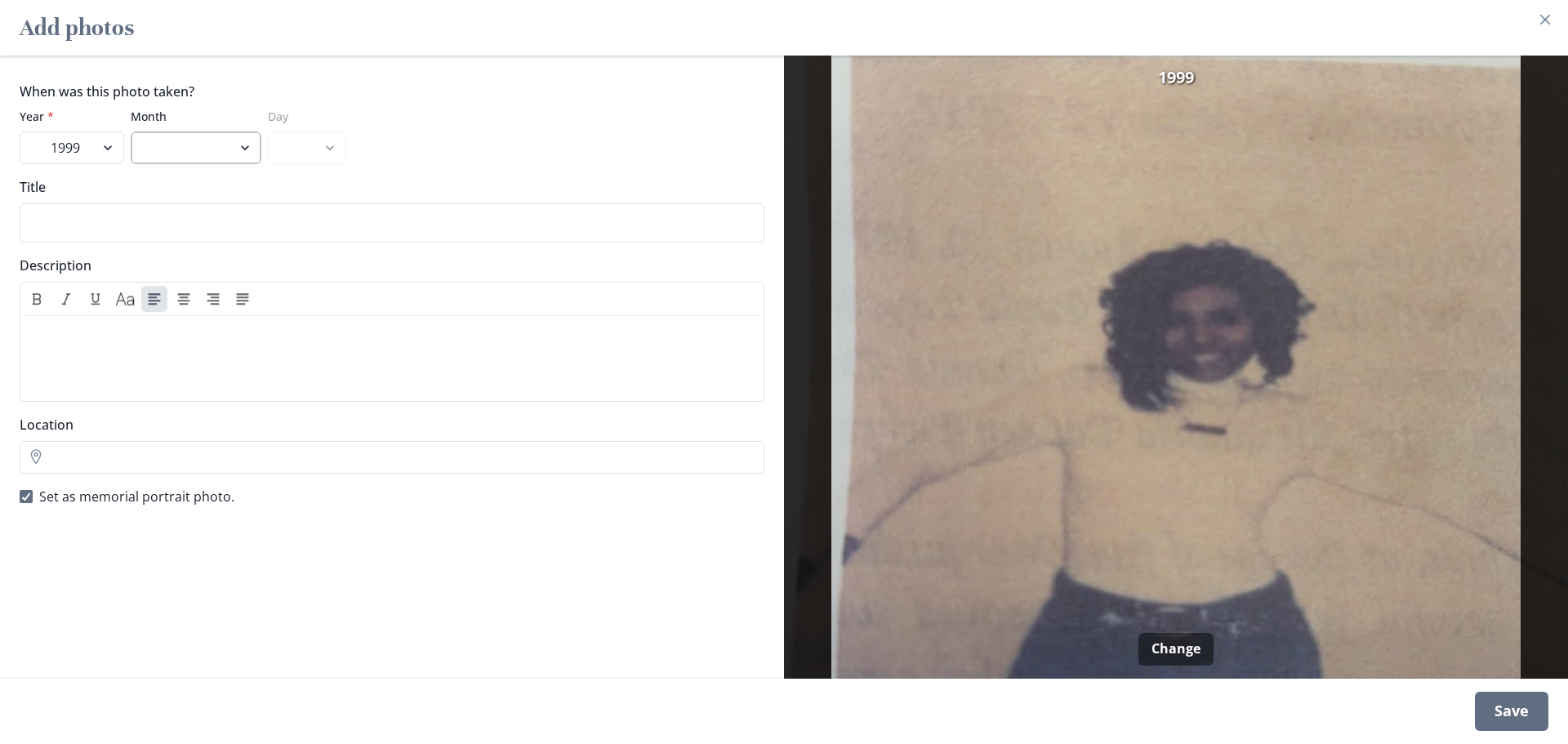
select select "3"
click at [131, 132] on select "January February March April May June July August September October November De…" at bounding box center [196, 147] width 131 height 32
click at [355, 142] on div "When was this photo taken? Year * 2025 2024 2023 2022 2021 2020 2019 2018 2017 …" at bounding box center [391, 123] width 745 height 83
click at [341, 149] on select "1 2 3 4 5 6 7 8 9 10 11 12 13 14 15 16 17 18 19 20 21 22 23 24 25 26 27 28 29 3…" at bounding box center [307, 147] width 78 height 32
select select "8"
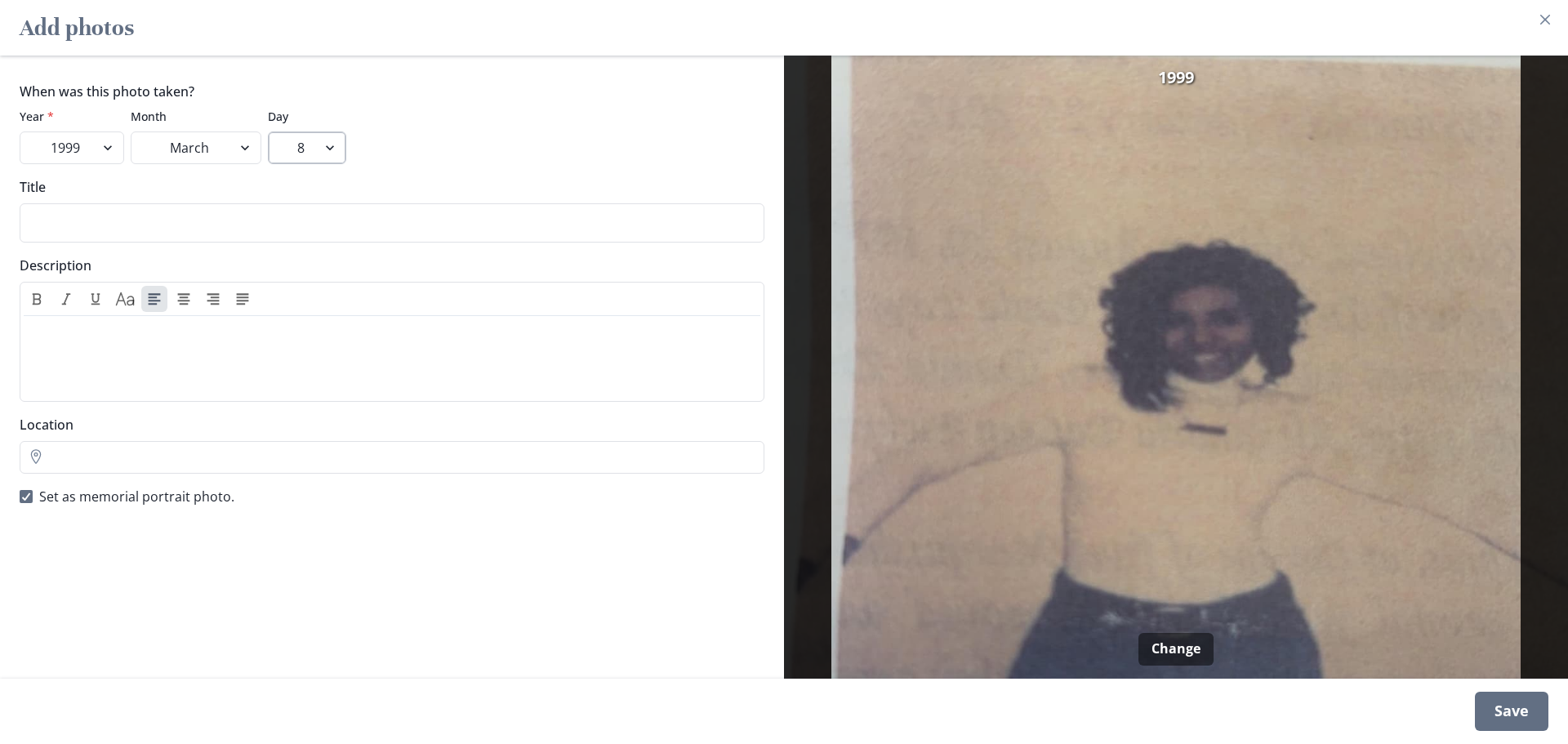
click at [268, 132] on select "1 2 3 4 5 6 7 8 9 10 11 12 13 14 15 16 17 18 19 20 21 22 23 24 25 26 27 28 29 3…" at bounding box center [307, 147] width 78 height 32
click at [37, 214] on input "Title" at bounding box center [391, 222] width 745 height 39
click at [176, 329] on p at bounding box center [392, 332] width 723 height 19
click at [331, 500] on div "Set as memorial portrait photo." at bounding box center [391, 496] width 745 height 19
drag, startPoint x: 92, startPoint y: 322, endPoint x: 0, endPoint y: 335, distance: 92.9
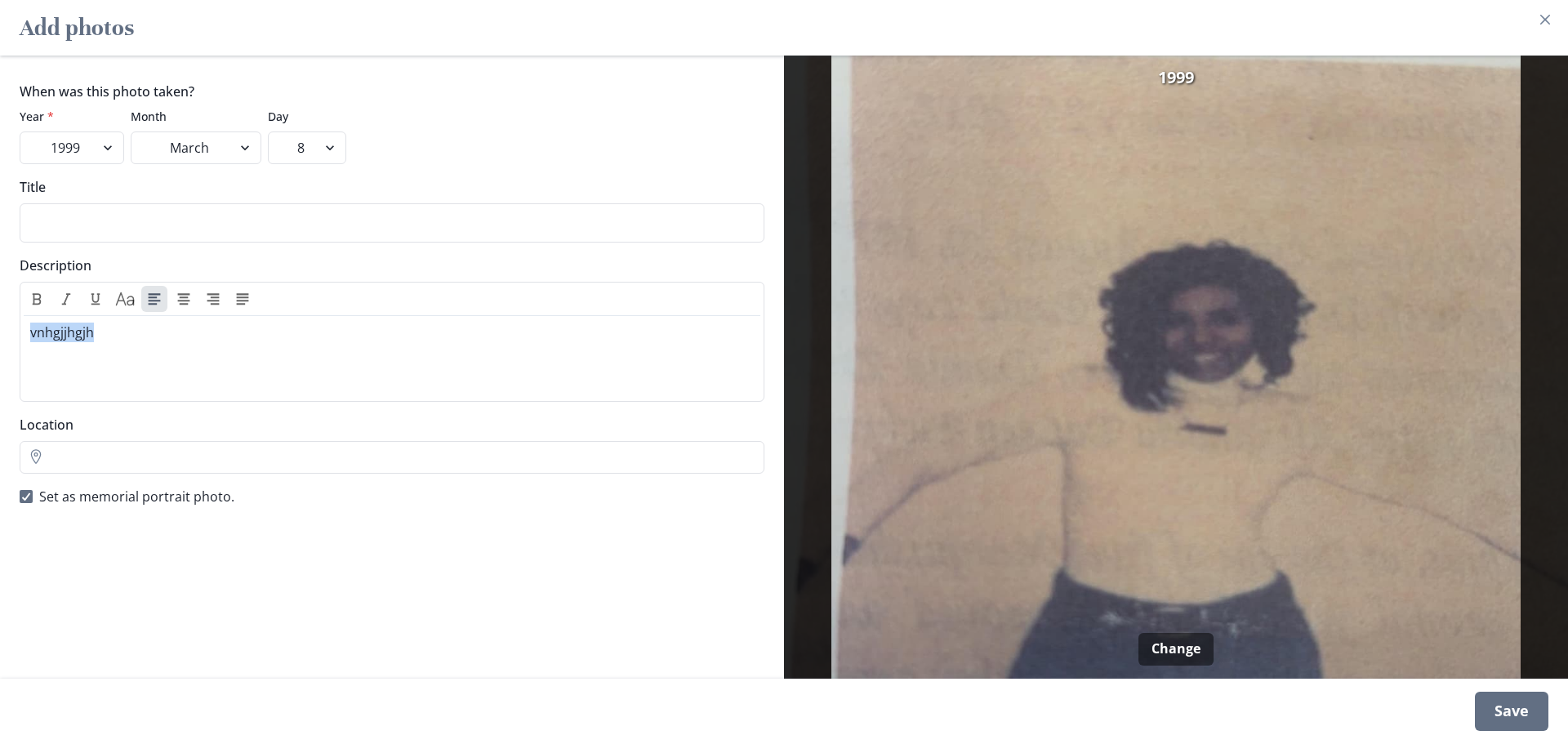
click at [0, 335] on div "When was this photo taken? Year * 2025 2024 2023 2022 2021 2020 2019 2018 2017 …" at bounding box center [392, 367] width 784 height 623
click at [108, 219] on input "Title" at bounding box center [391, 222] width 745 height 39
type input "celebration of Life"
click at [85, 354] on div at bounding box center [392, 355] width 723 height 65
click at [1524, 713] on div "Save" at bounding box center [1511, 711] width 73 height 39
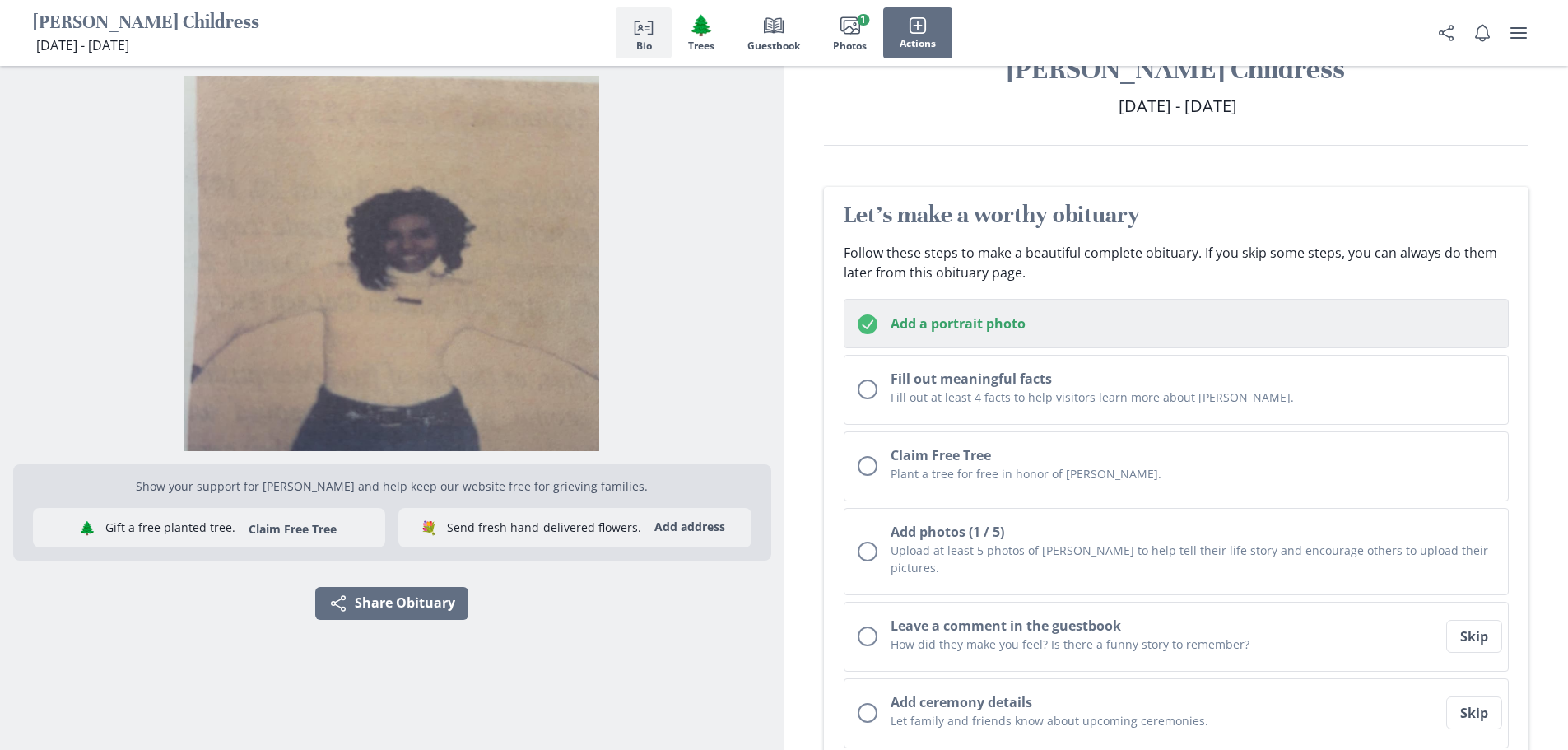
scroll to position [83, 0]
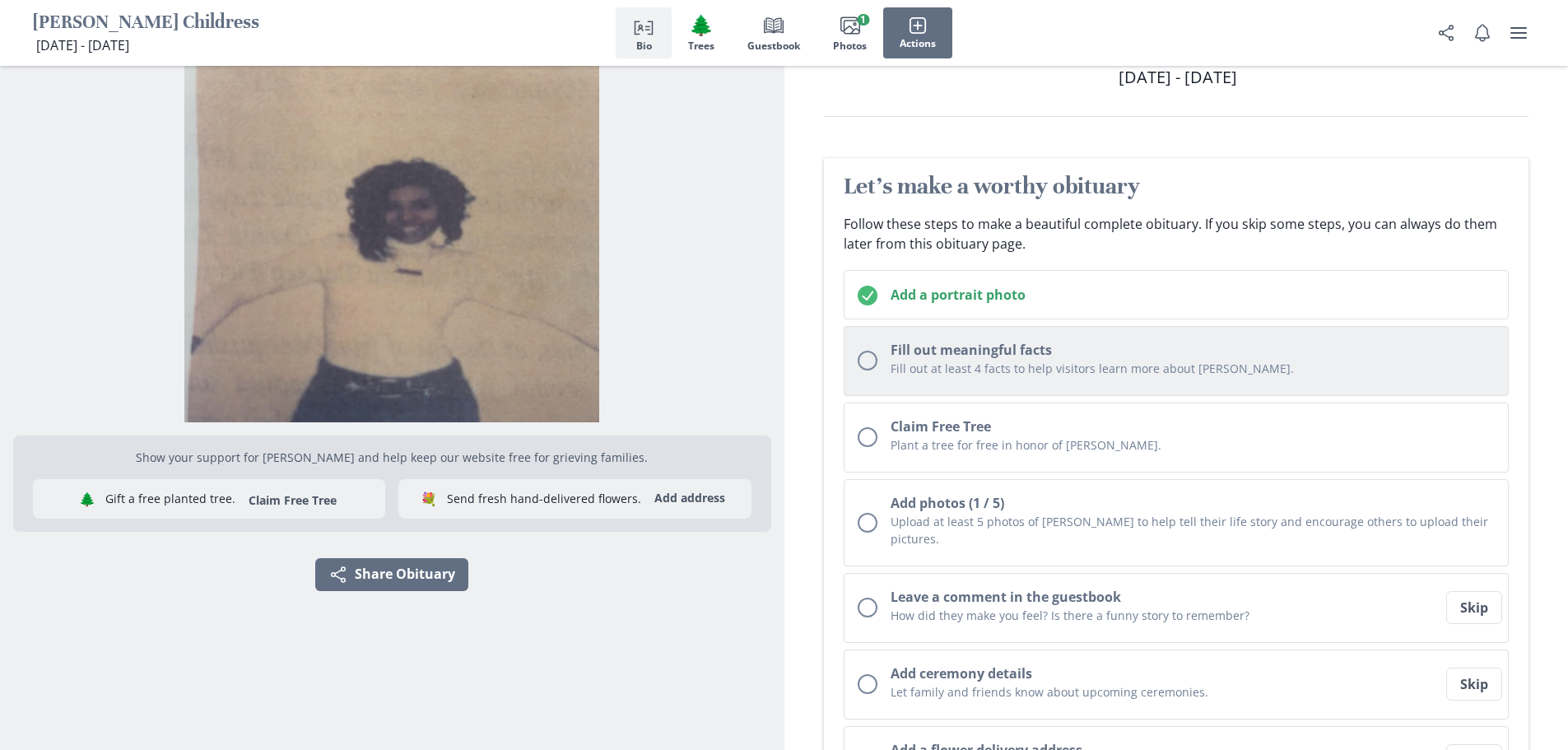
click at [943, 365] on p "Fill out at least 4 facts to help visitors learn more about [PERSON_NAME]." at bounding box center [1193, 369] width 605 height 18
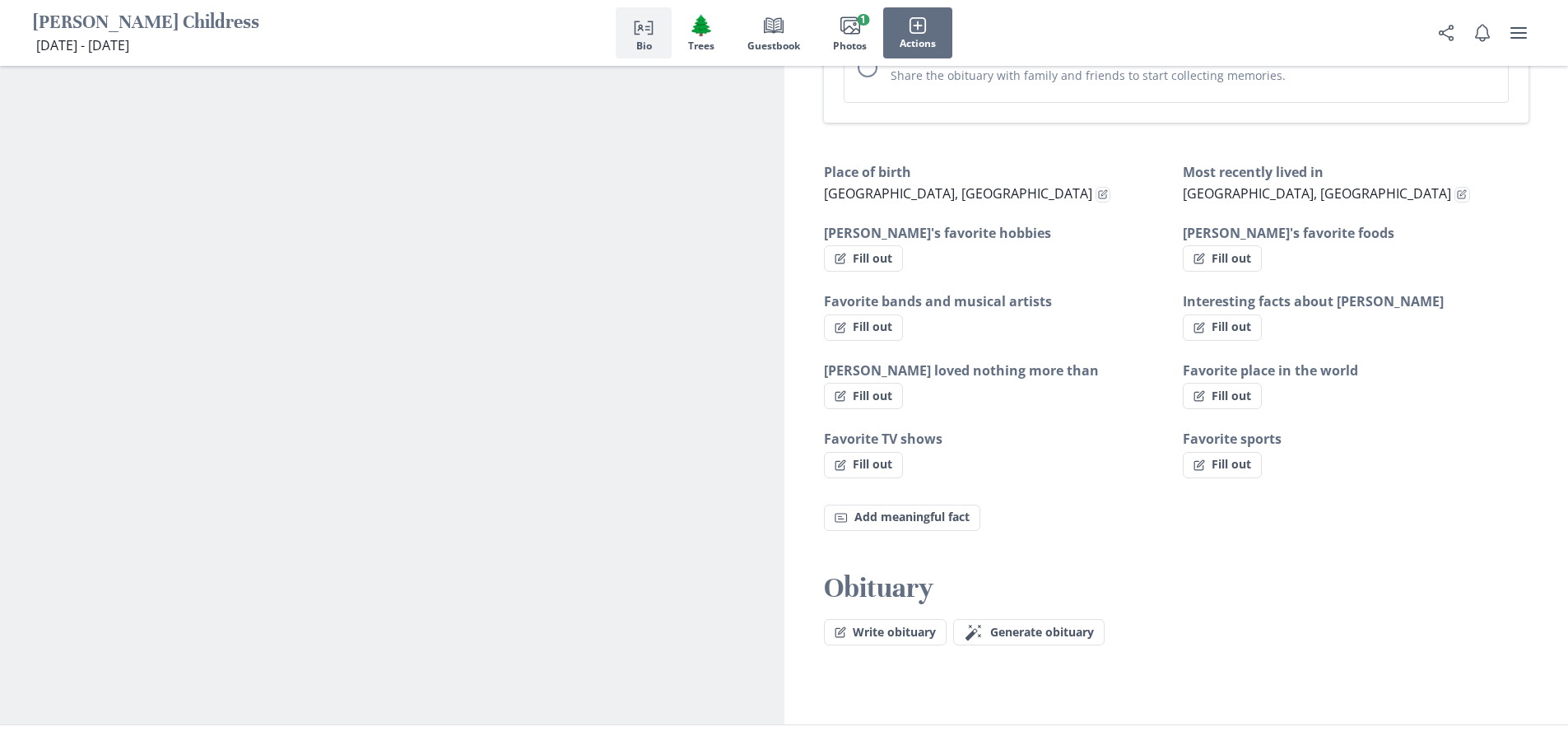
scroll to position [949, 0]
click at [864, 615] on button "Write obituary" at bounding box center [885, 628] width 123 height 26
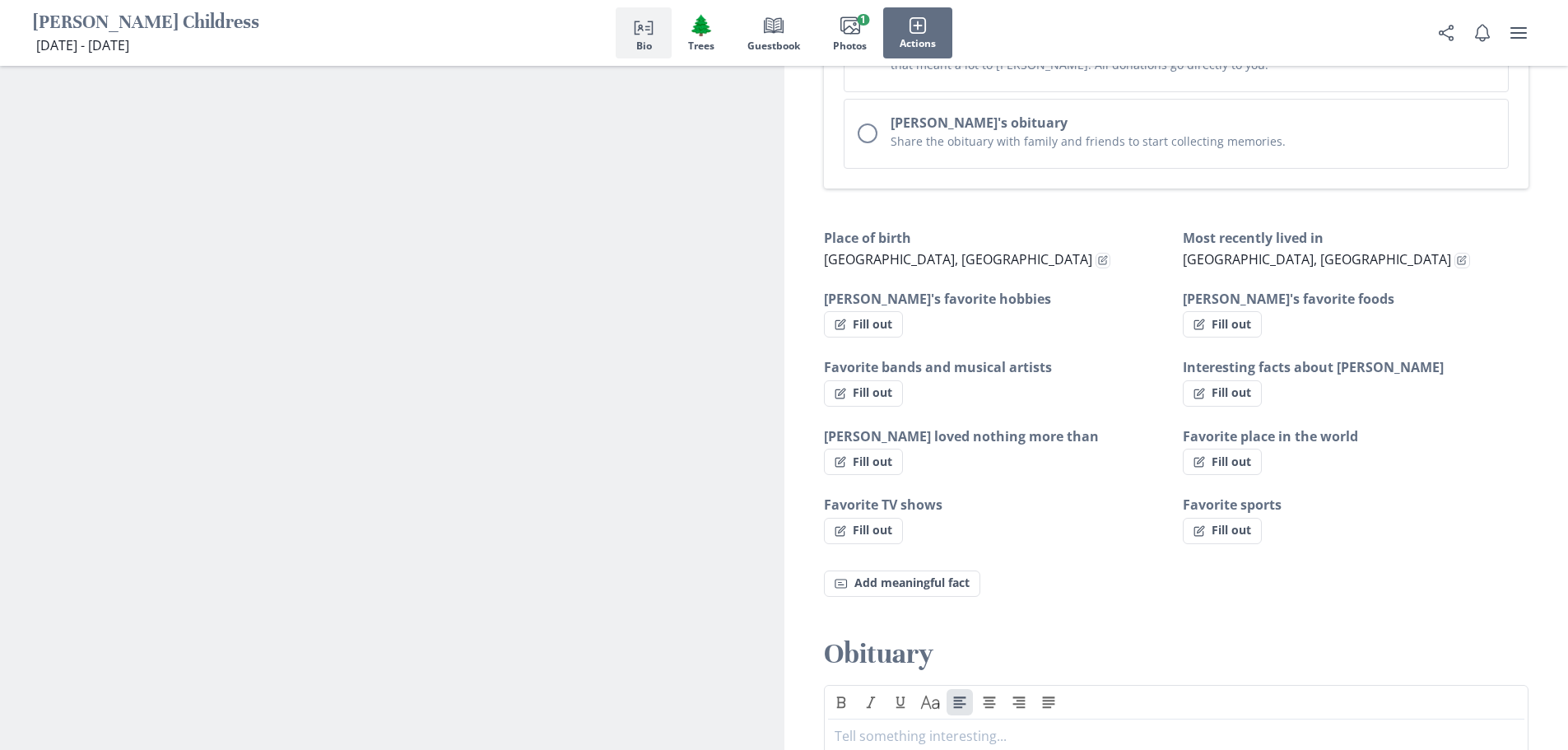
scroll to position [1114, 0]
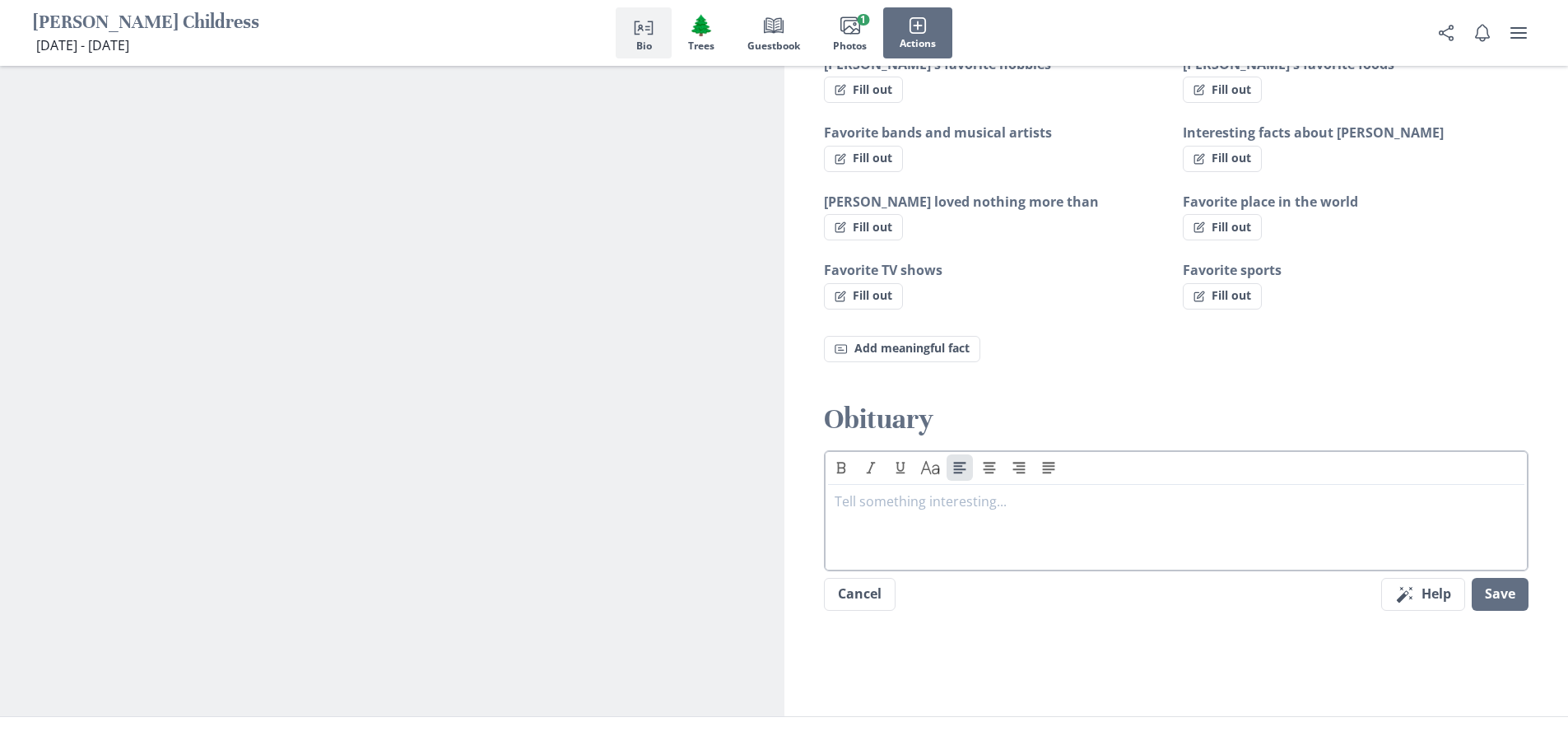
click at [891, 491] on p at bounding box center [1176, 501] width 684 height 19
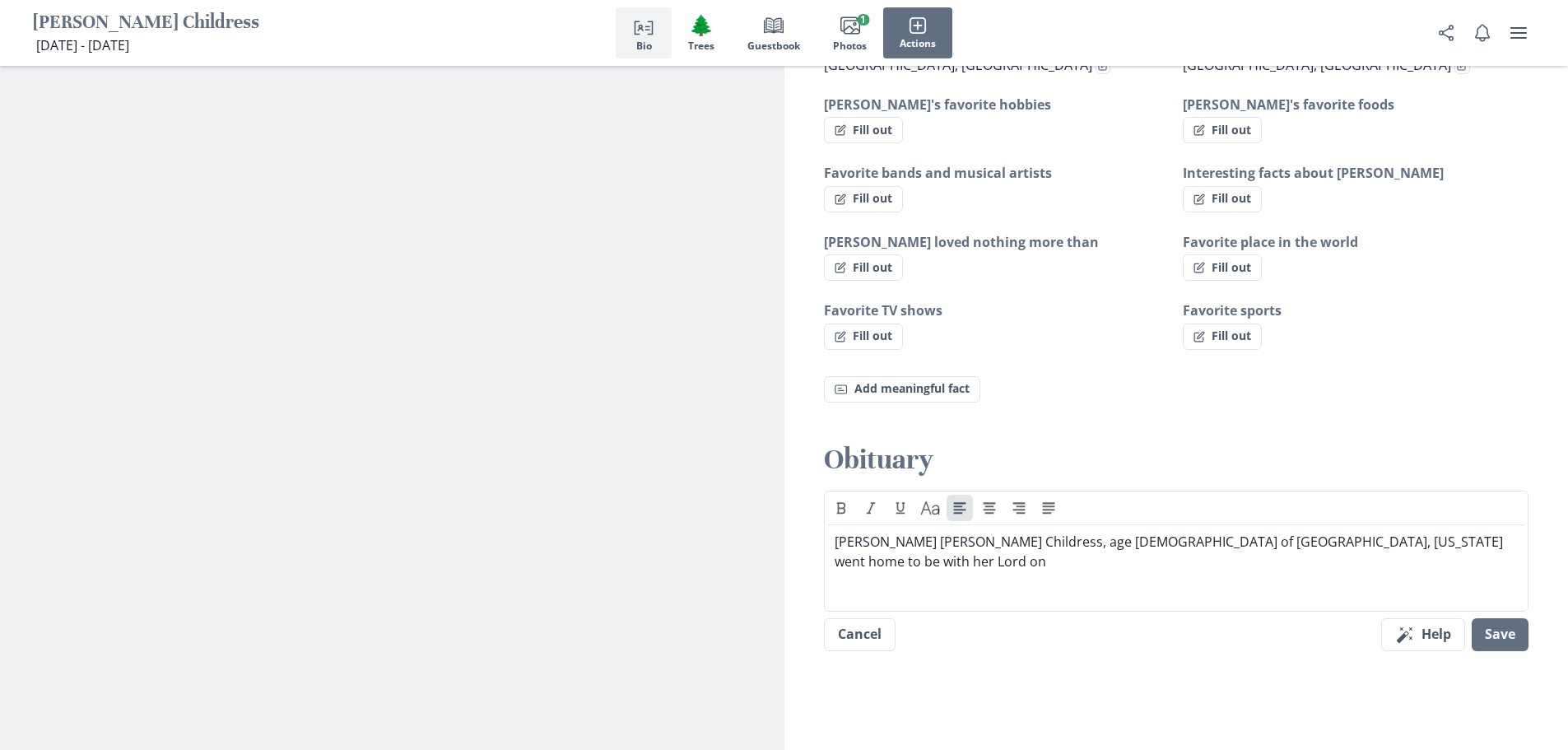
scroll to position [1152, 0]
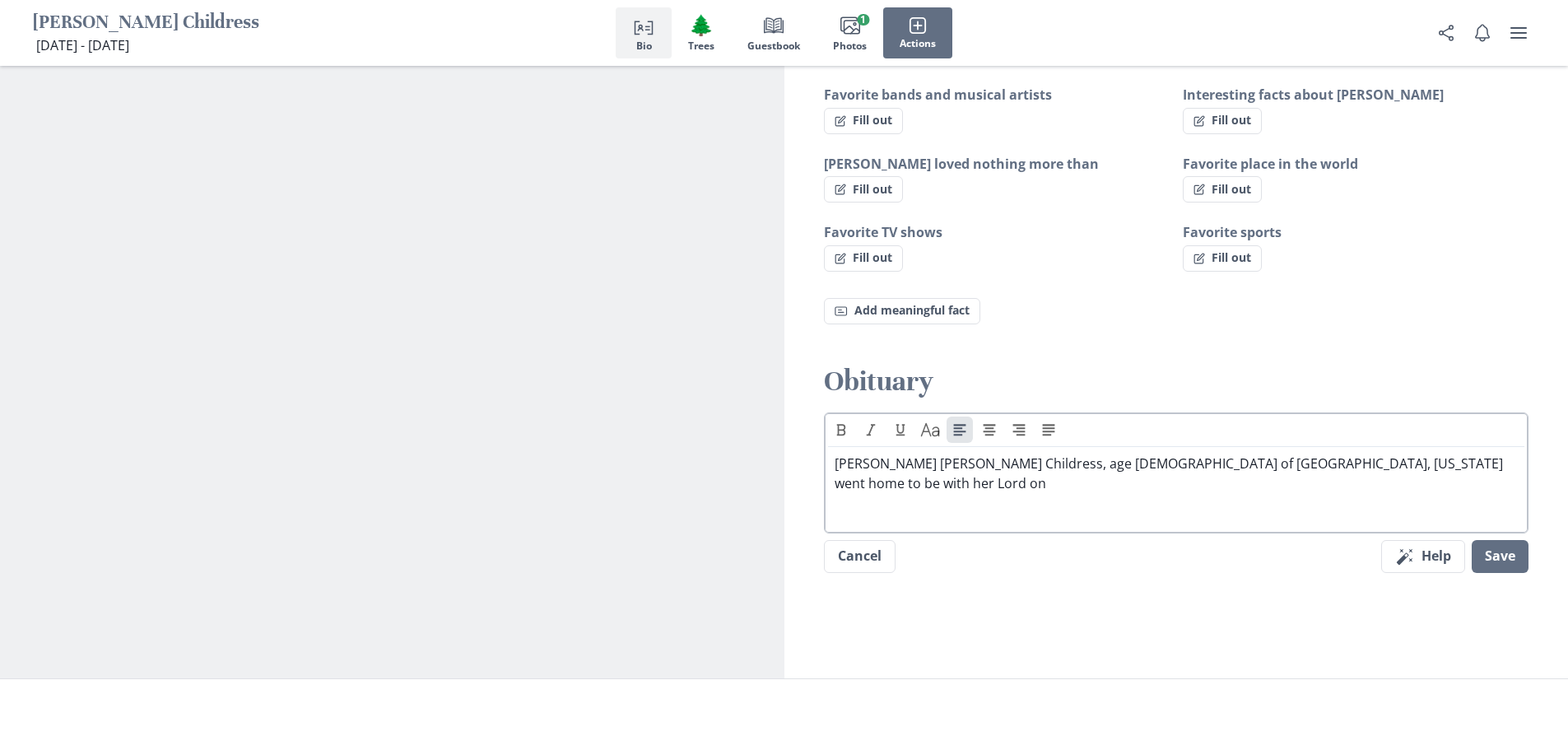
click at [1362, 453] on p "[PERSON_NAME] [PERSON_NAME] Childress, age [DEMOGRAPHIC_DATA] of [GEOGRAPHIC_DA…" at bounding box center [1176, 472] width 684 height 40
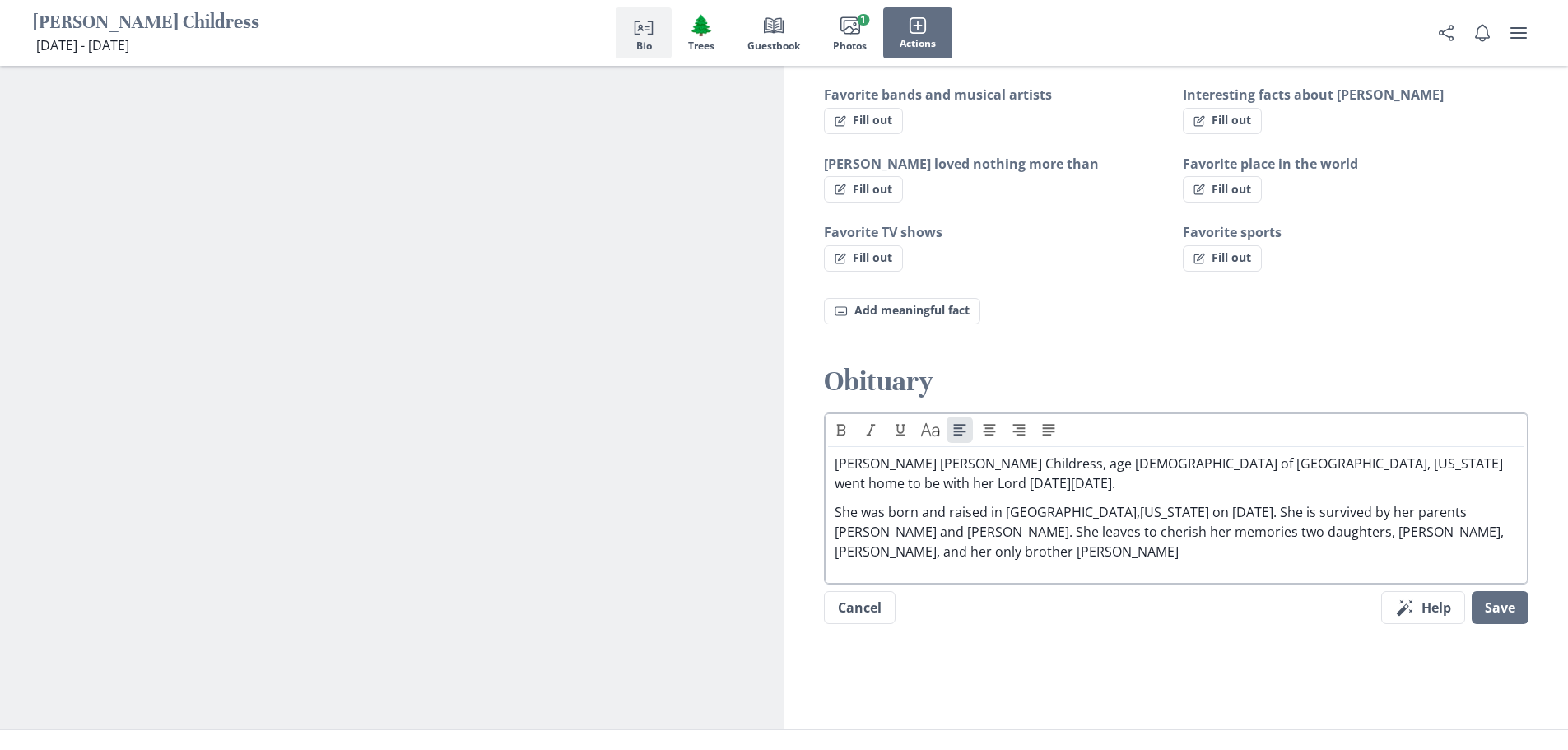
click at [1065, 546] on div "Text Caps [PERSON_NAME] [PERSON_NAME] Childress, age [DEMOGRAPHIC_DATA] of [GEO…" at bounding box center [1176, 498] width 705 height 172
click at [1063, 537] on p "She was born and raised in [GEOGRAPHIC_DATA],[US_STATE] on [DATE]. She is survi…" at bounding box center [1176, 531] width 684 height 59
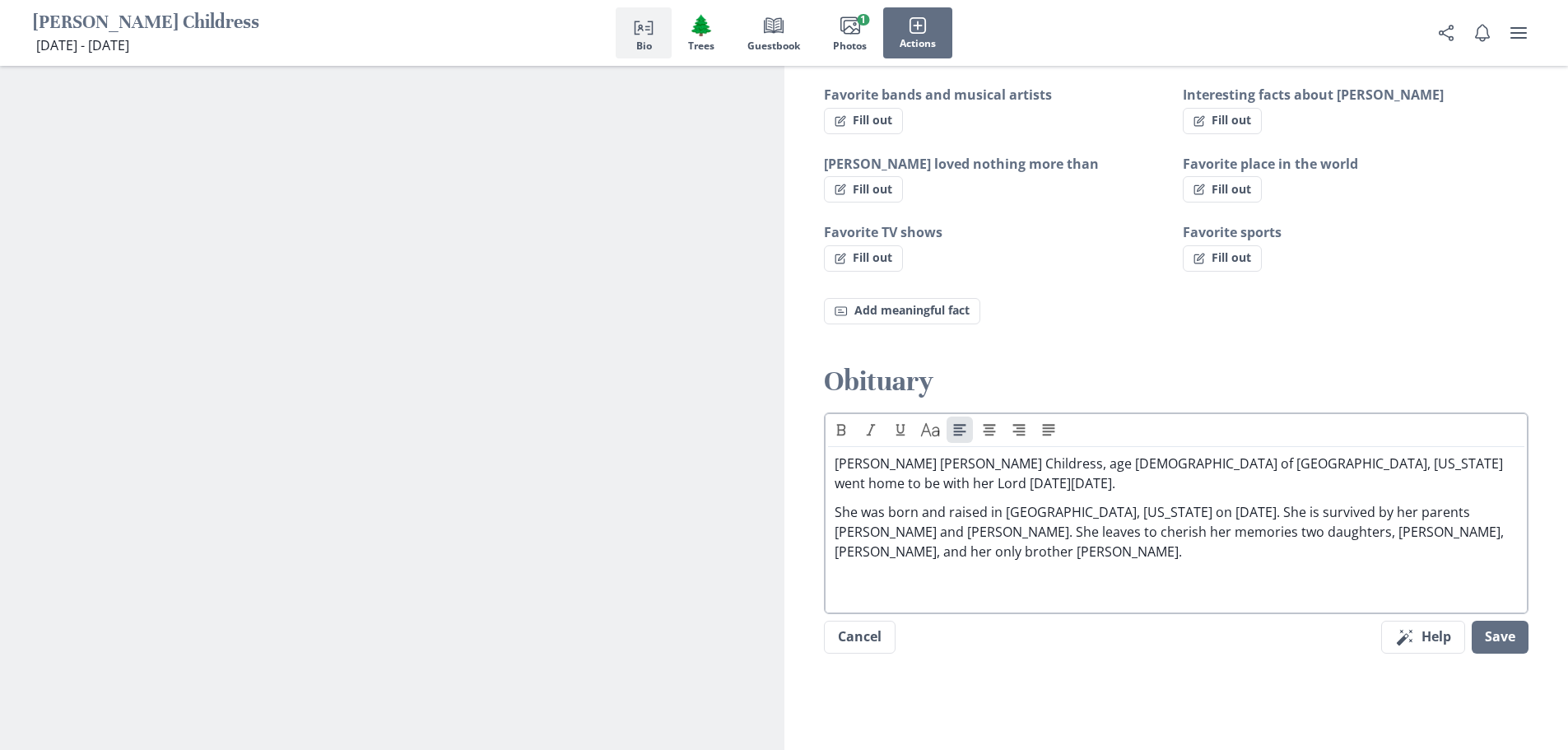
click at [1078, 570] on p at bounding box center [1176, 580] width 684 height 19
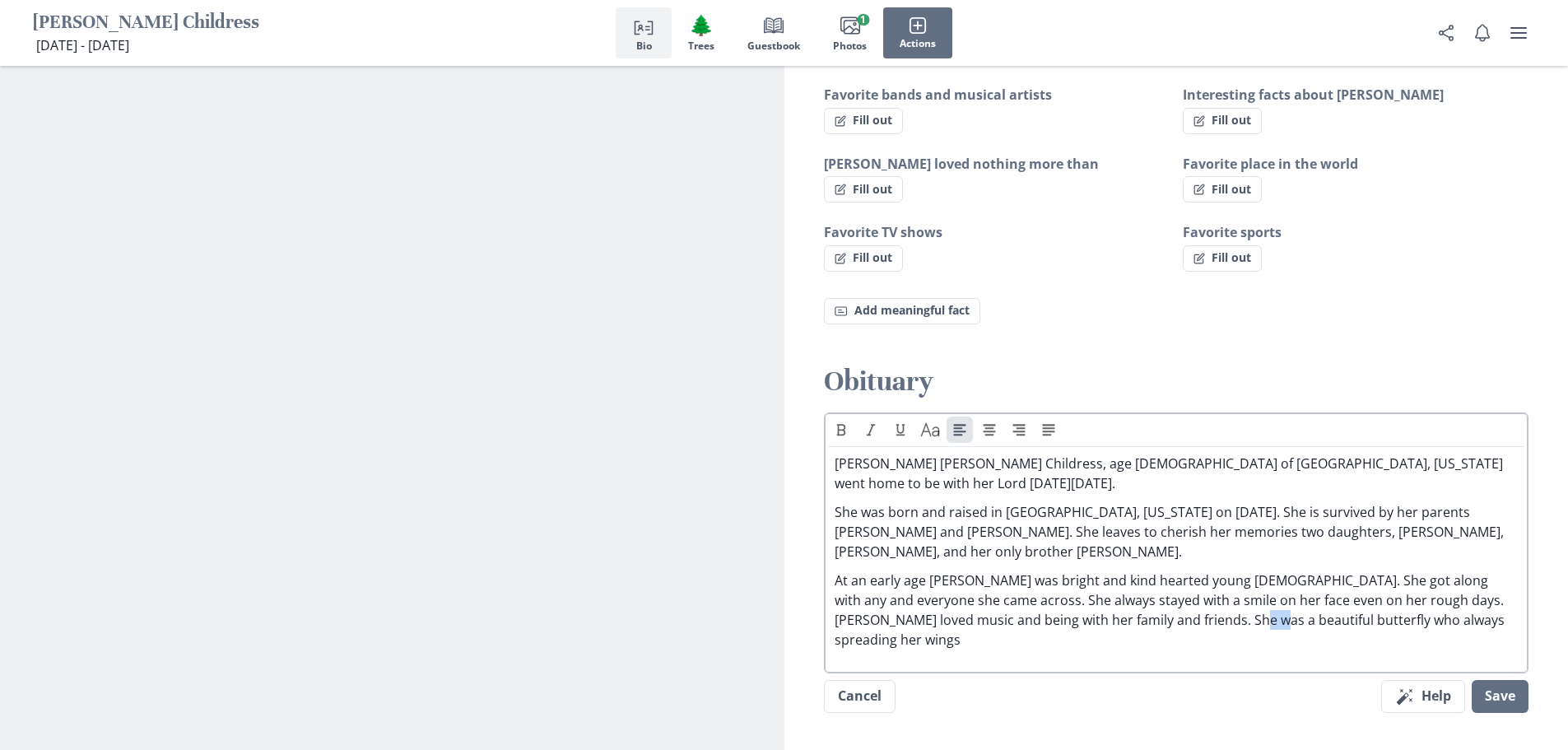
drag, startPoint x: 1174, startPoint y: 608, endPoint x: 1158, endPoint y: 609, distance: 16.0
click at [1158, 609] on p "At an early age [PERSON_NAME] was bright and kind hearted young [DEMOGRAPHIC_DA…" at bounding box center [1176, 609] width 684 height 79
click at [1348, 608] on p "At an early age [PERSON_NAME] was bright and kind hearted young [DEMOGRAPHIC_DA…" at bounding box center [1176, 609] width 684 height 79
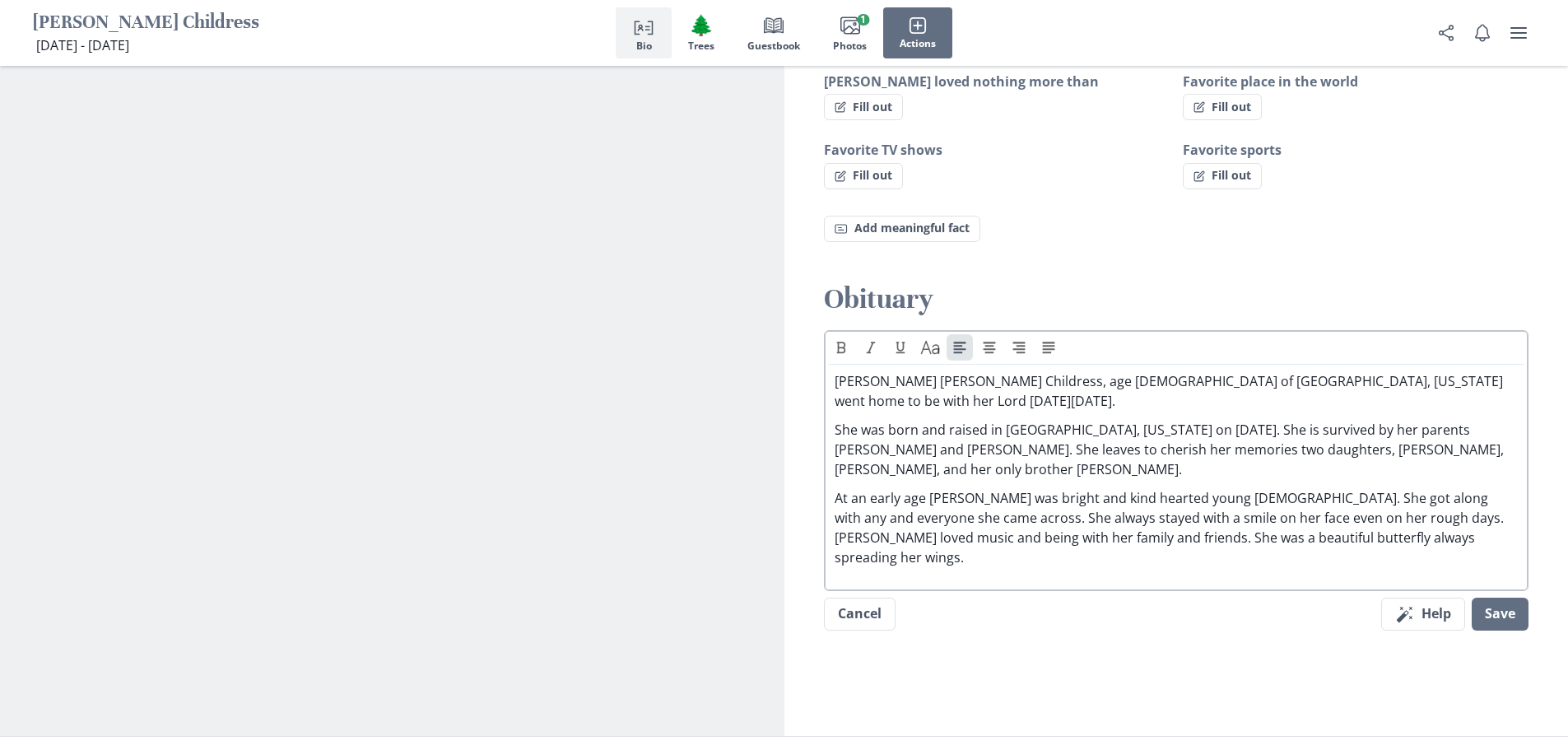
scroll to position [1316, 0]
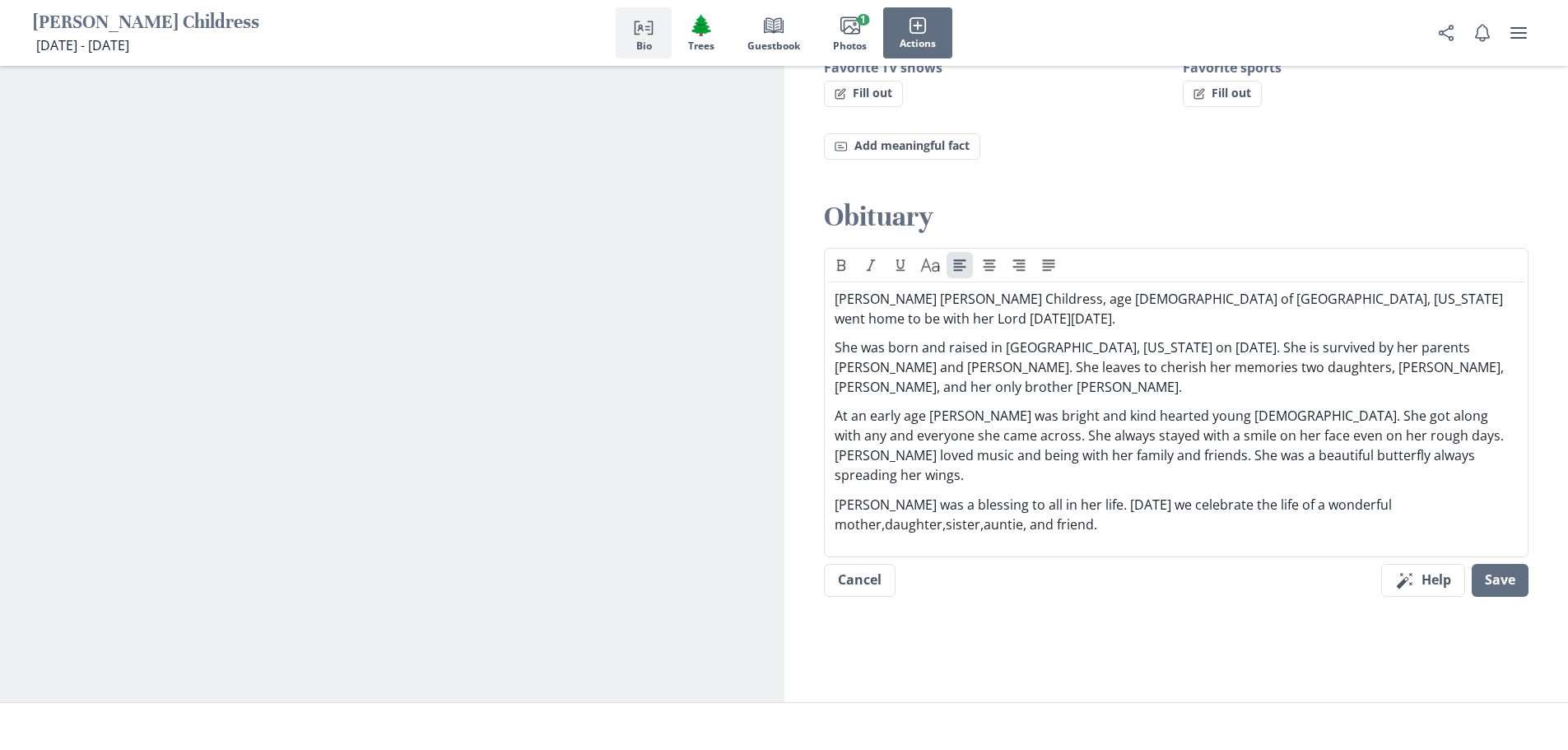
drag, startPoint x: 901, startPoint y: 493, endPoint x: 782, endPoint y: 420, distance: 139.6
click at [880, 494] on p "[PERSON_NAME] was a blessing to all in her life. [DATE] we celebrate the life o…" at bounding box center [1176, 514] width 684 height 40
click at [894, 494] on p "[PERSON_NAME] was a blessing to all in her life. [DATE] we celebrate the life o…" at bounding box center [1176, 514] width 684 height 40
click at [871, 494] on p "[PERSON_NAME] was a blessing to all in her life. [DATE] we celebrate the life o…" at bounding box center [1176, 514] width 684 height 40
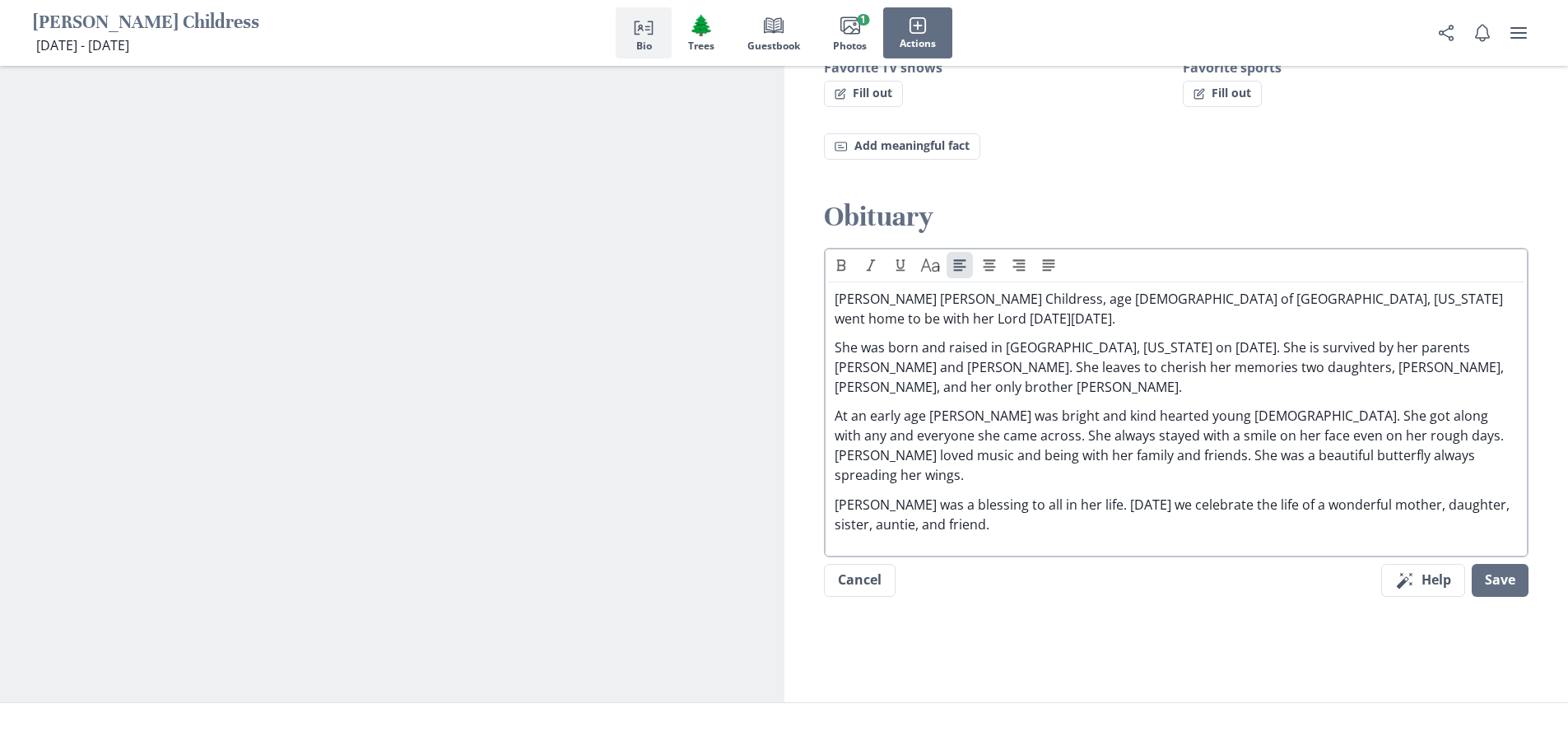
click at [986, 494] on p "[PERSON_NAME] was a blessing to all in her life. [DATE] we celebrate the life o…" at bounding box center [1176, 514] width 684 height 40
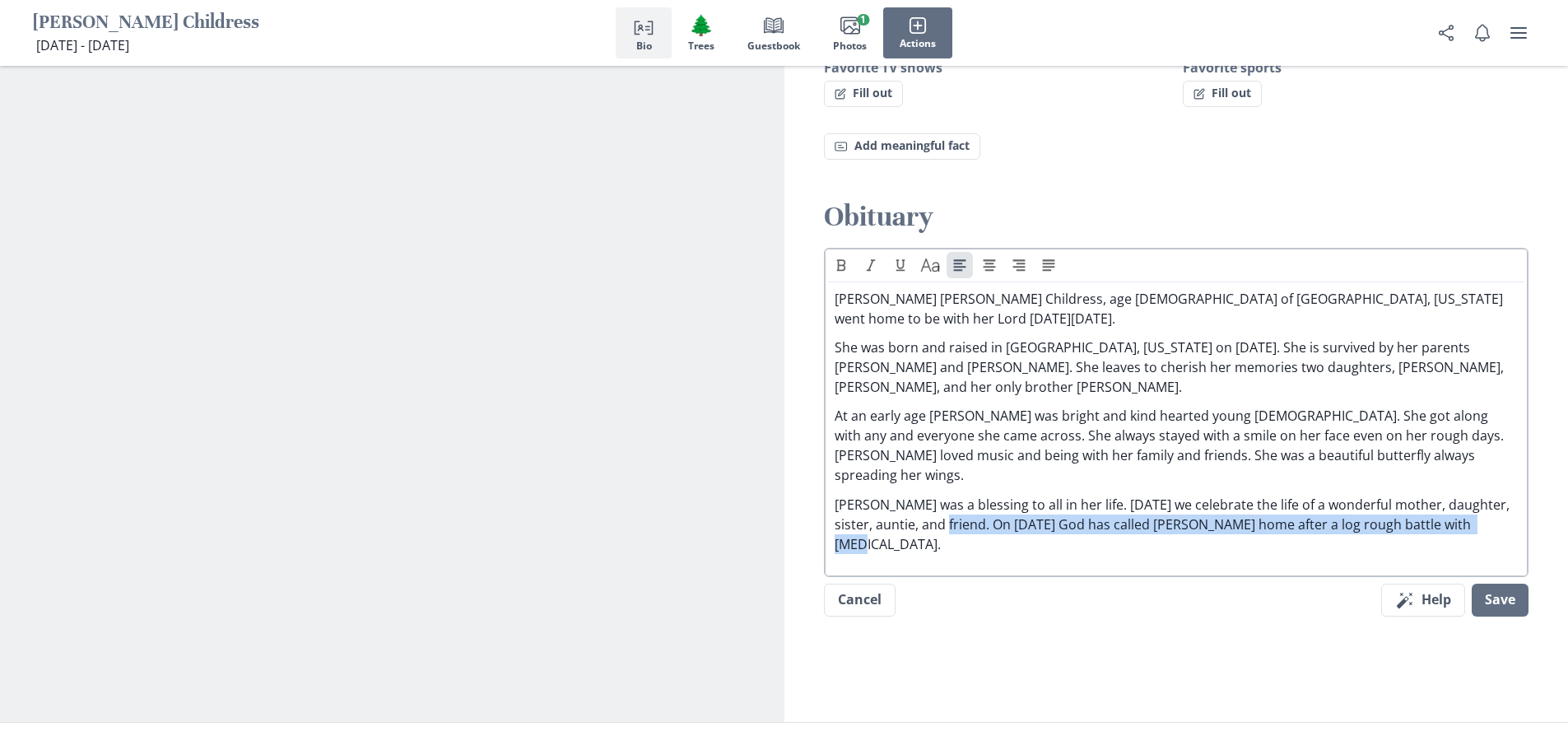
drag, startPoint x: 949, startPoint y: 487, endPoint x: 1500, endPoint y: 515, distance: 551.7
click at [1500, 515] on div "Text Caps [PERSON_NAME] [PERSON_NAME] Childress, age [DEMOGRAPHIC_DATA] of [GEO…" at bounding box center [1176, 412] width 705 height 329
copy p "On [DATE] God has called [PERSON_NAME] home after a log rough battle with [MEDI…"
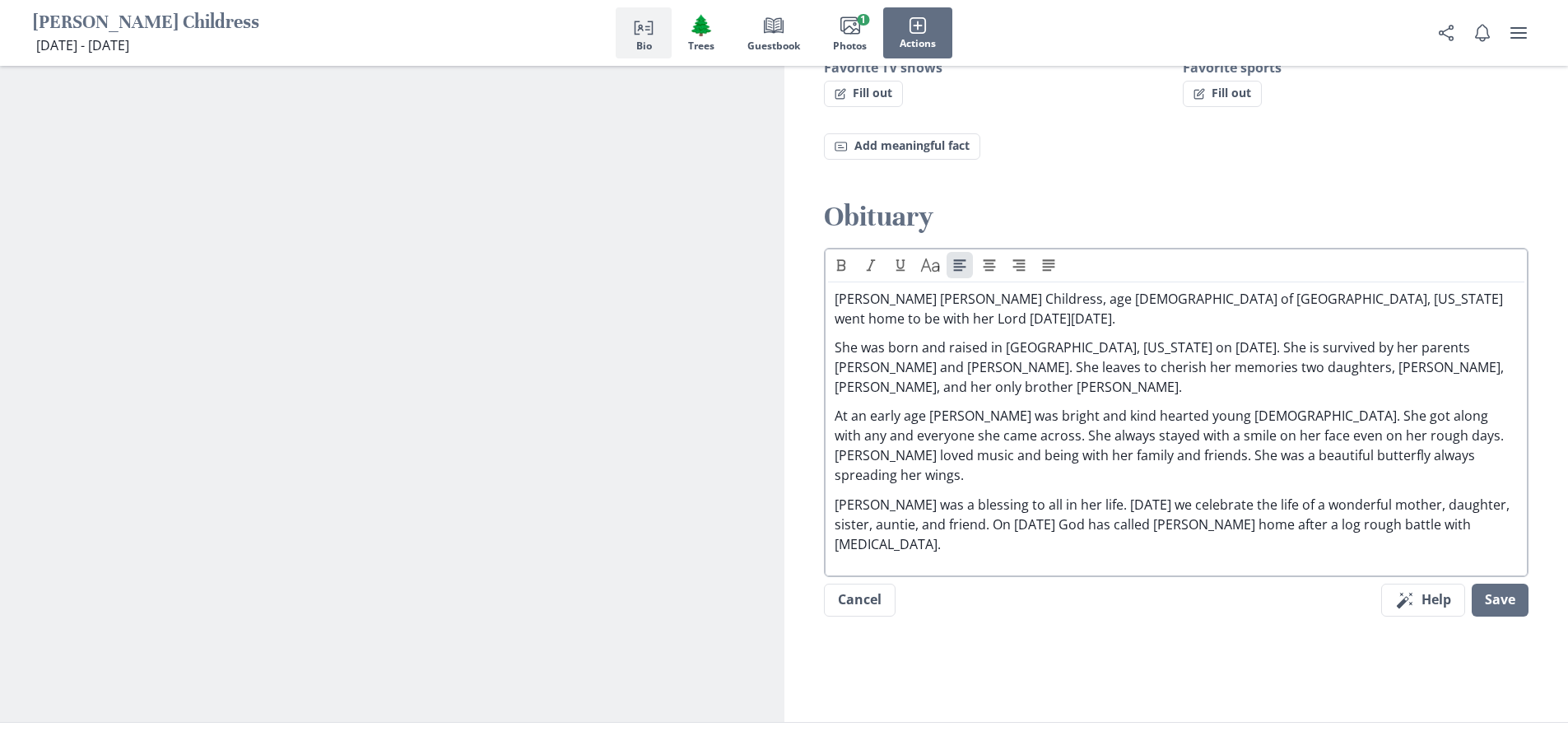
click at [835, 494] on p "[PERSON_NAME] was a blessing to all in her life. [DATE] we celebrate the life o…" at bounding box center [1176, 523] width 684 height 59
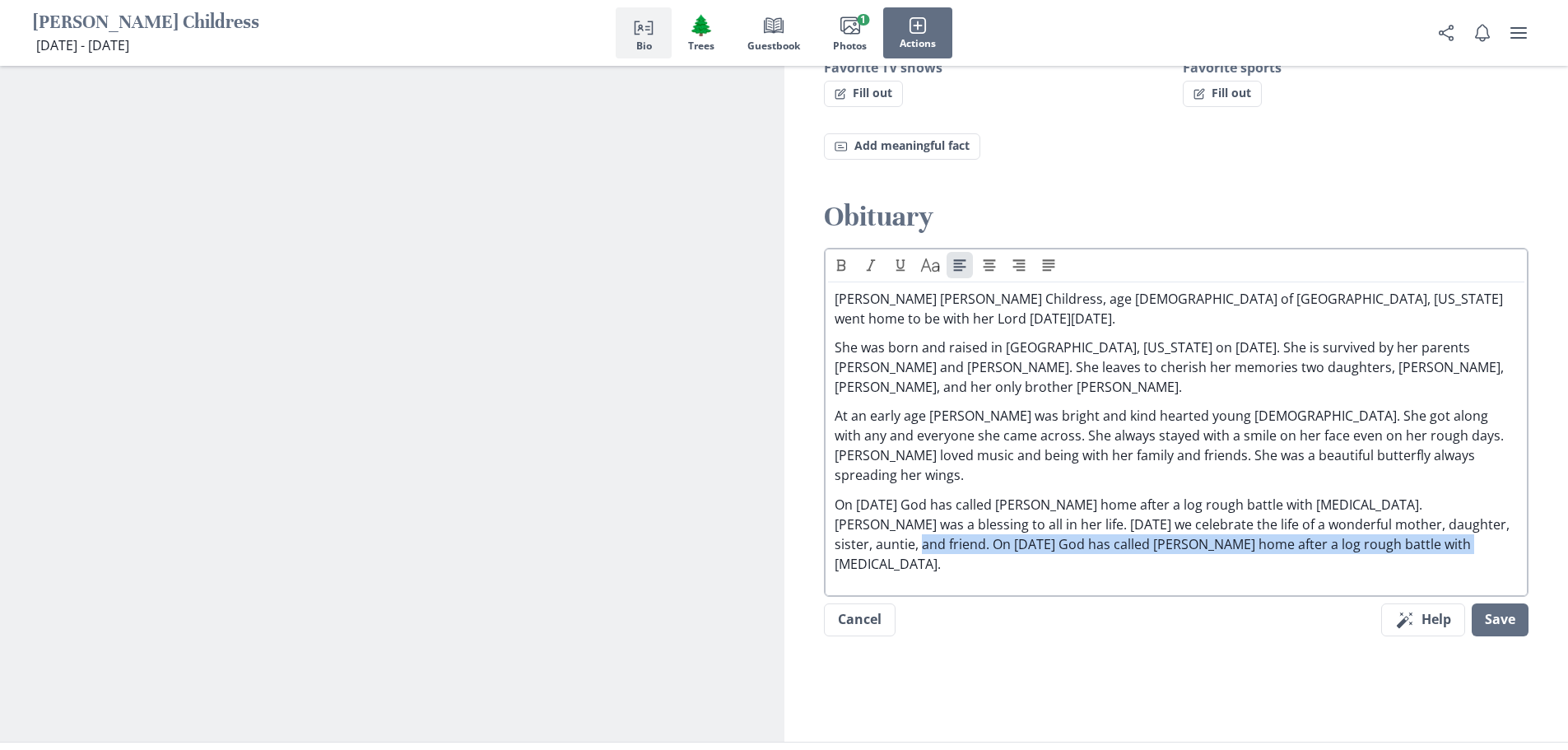
drag, startPoint x: 1466, startPoint y: 485, endPoint x: 1464, endPoint y: 503, distance: 18.1
click at [1464, 503] on p "On [DATE] God has called [PERSON_NAME] home after a log rough battle with [MEDI…" at bounding box center [1176, 534] width 684 height 79
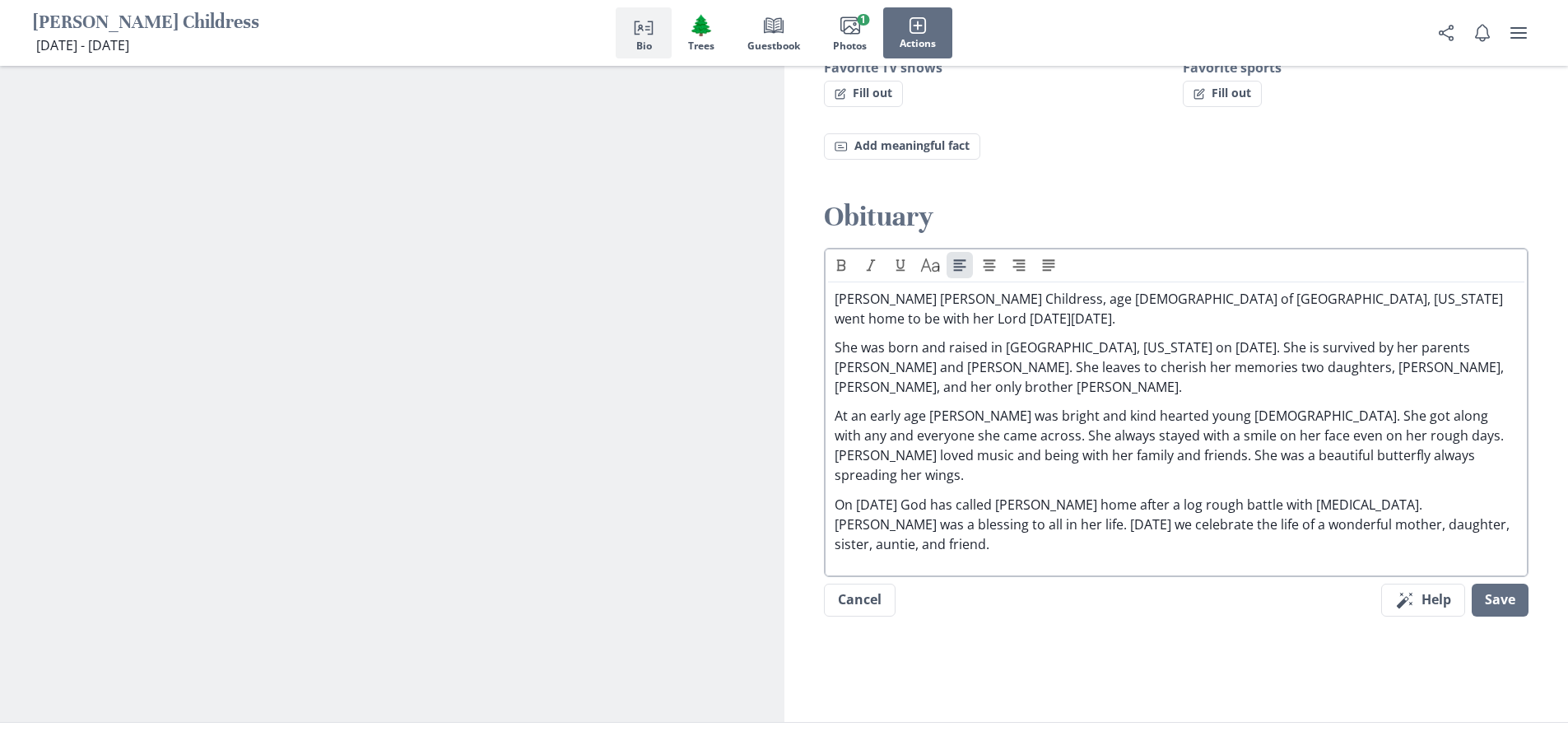
click at [1206, 494] on p "On [DATE] God has called [PERSON_NAME] home after a log rough battle with [MEDI…" at bounding box center [1176, 523] width 684 height 59
click at [1254, 494] on p "On [DATE] God has called [PERSON_NAME] home after a long rough battle with [MED…" at bounding box center [1176, 523] width 684 height 59
click at [1514, 494] on p "On [DATE] God has called [PERSON_NAME] home after a long tough battle with [MED…" at bounding box center [1176, 523] width 684 height 59
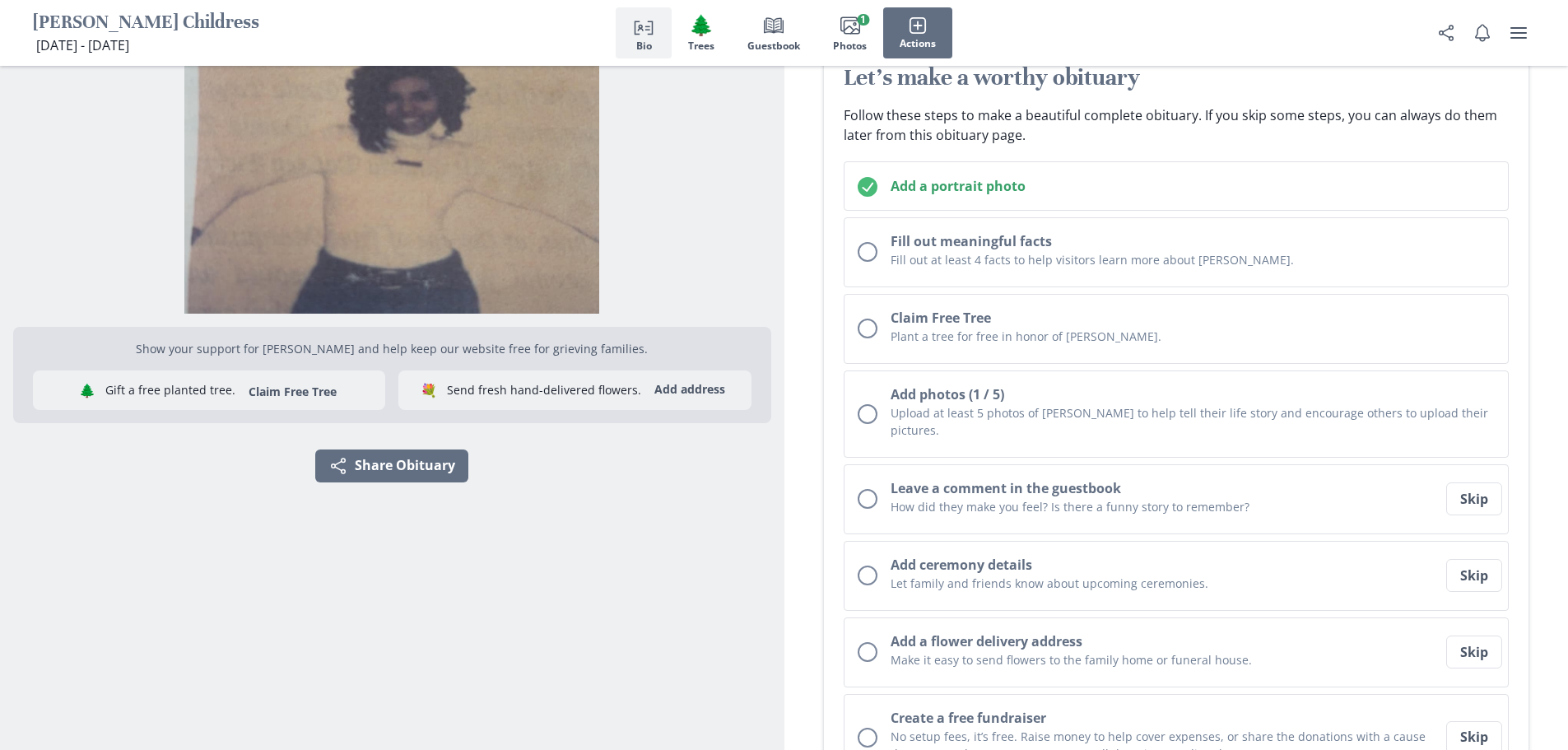
scroll to position [329, 0]
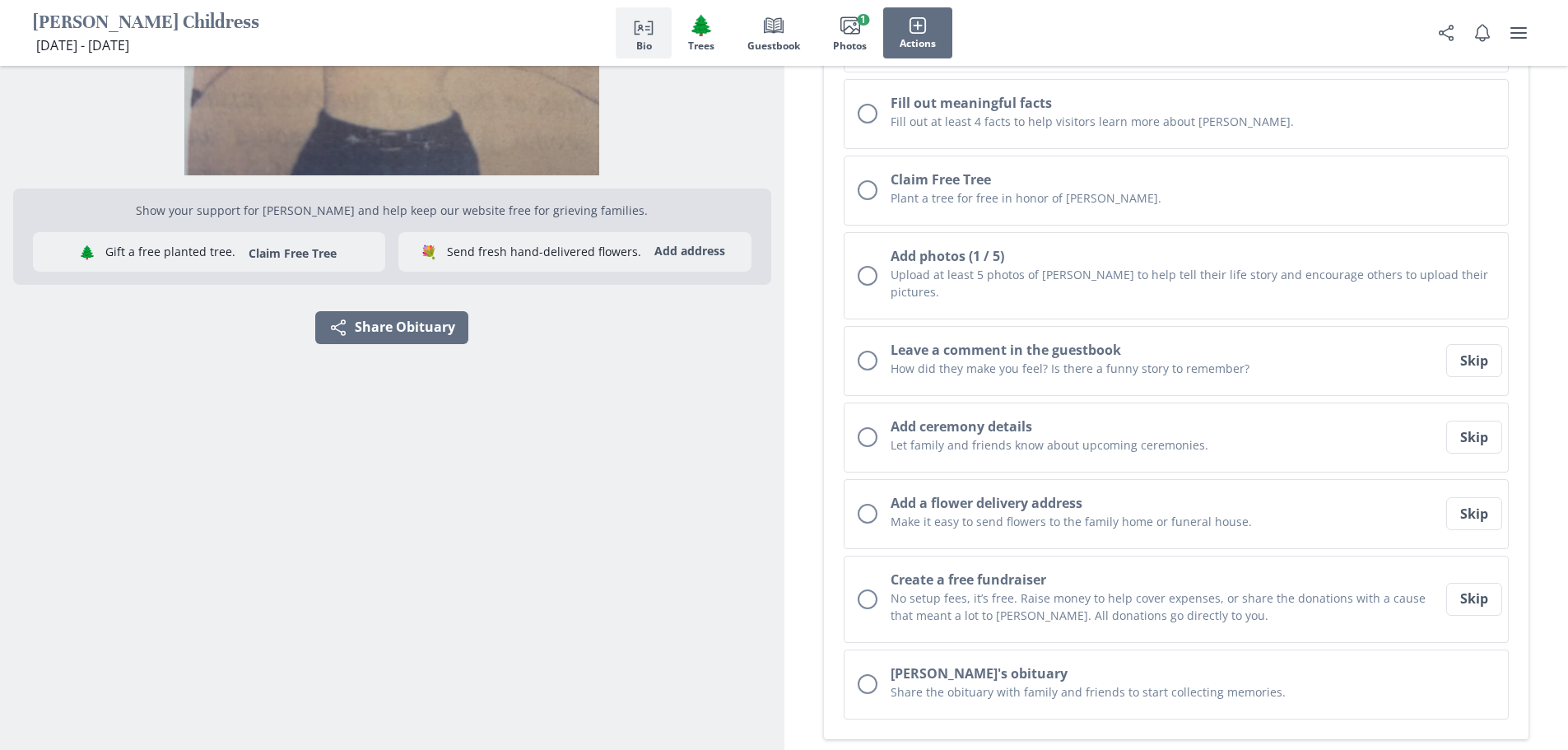
click at [1181, 6] on div "Person profile Bio 🌲 Trees Book Guestbook Images Photos 1 Actions" at bounding box center [784, 32] width 1568 height 66
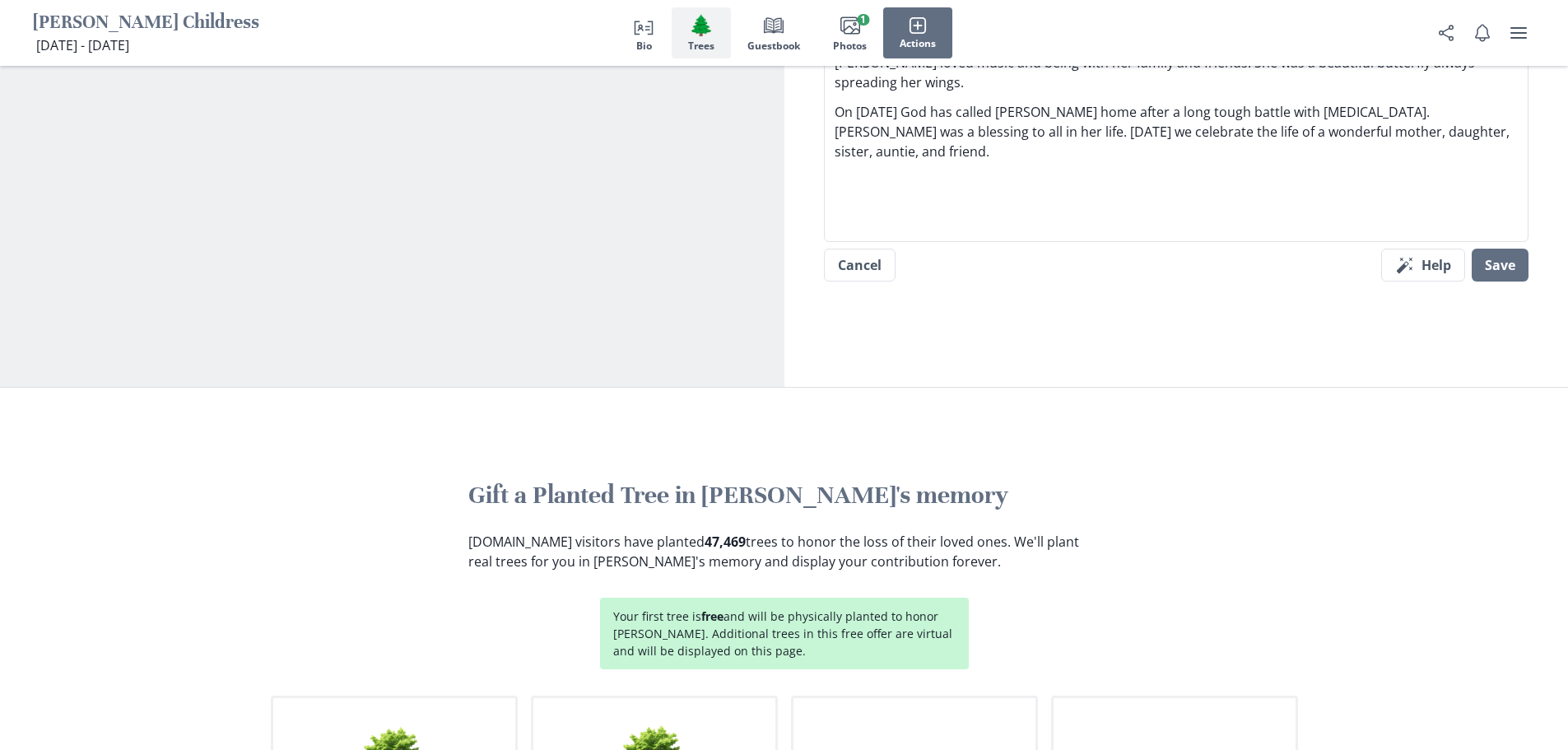
scroll to position [1399, 0]
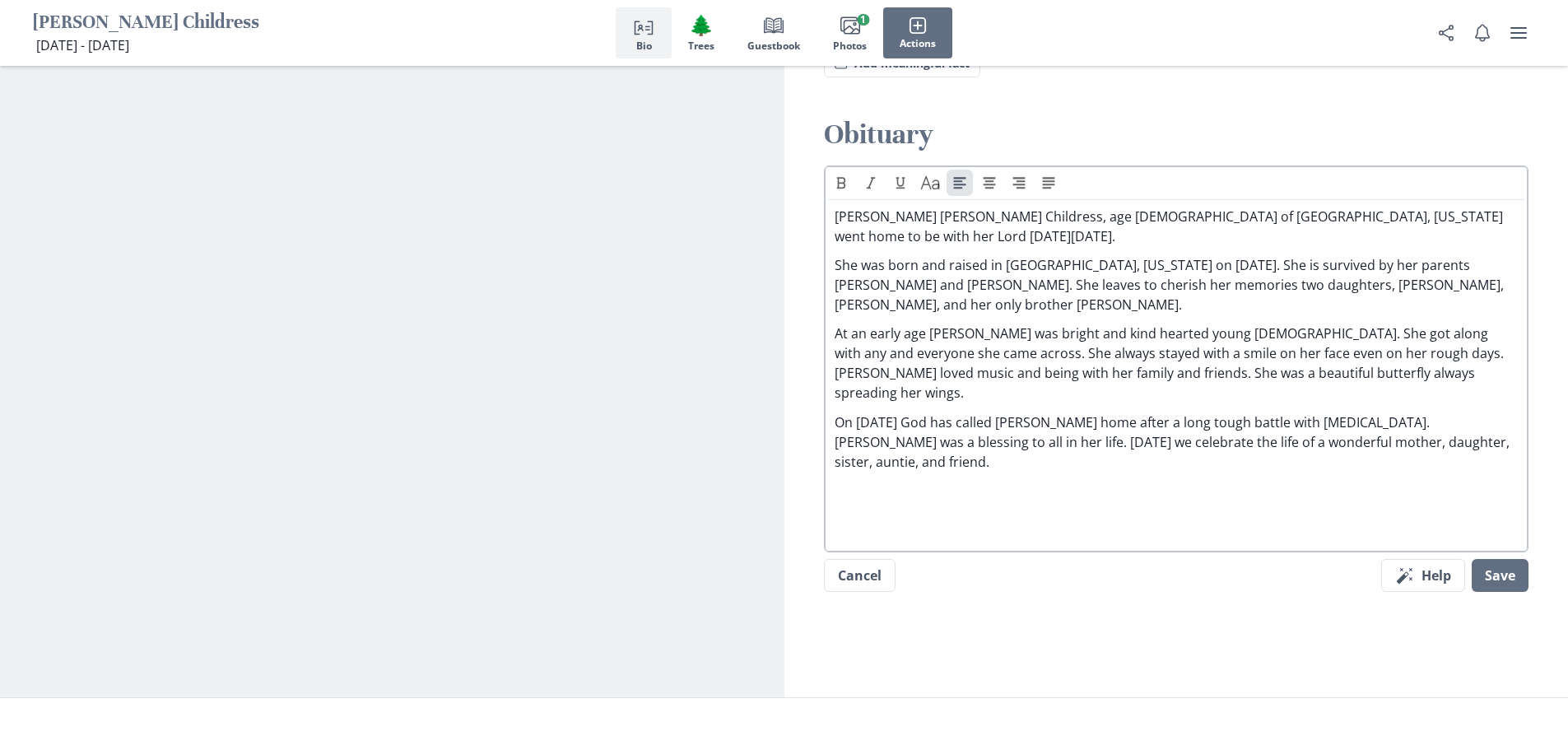
click at [1519, 415] on div "[PERSON_NAME] [PERSON_NAME] Childress, age [DEMOGRAPHIC_DATA] of [GEOGRAPHIC_DA…" at bounding box center [1177, 367] width 697 height 322
click at [1511, 415] on div "[PERSON_NAME] [PERSON_NAME] Childress, age [DEMOGRAPHIC_DATA] of [GEOGRAPHIC_DA…" at bounding box center [1176, 367] width 684 height 322
